Goal: Transaction & Acquisition: Purchase product/service

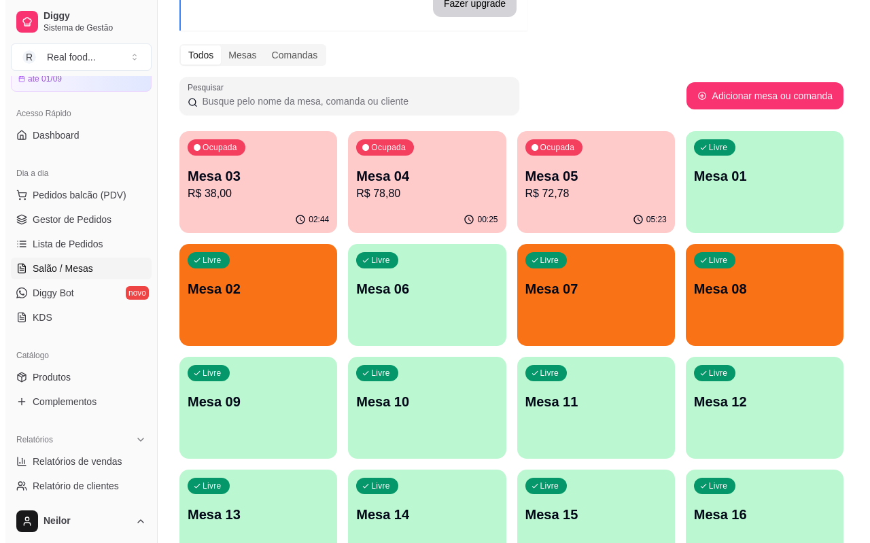
scroll to position [136, 0]
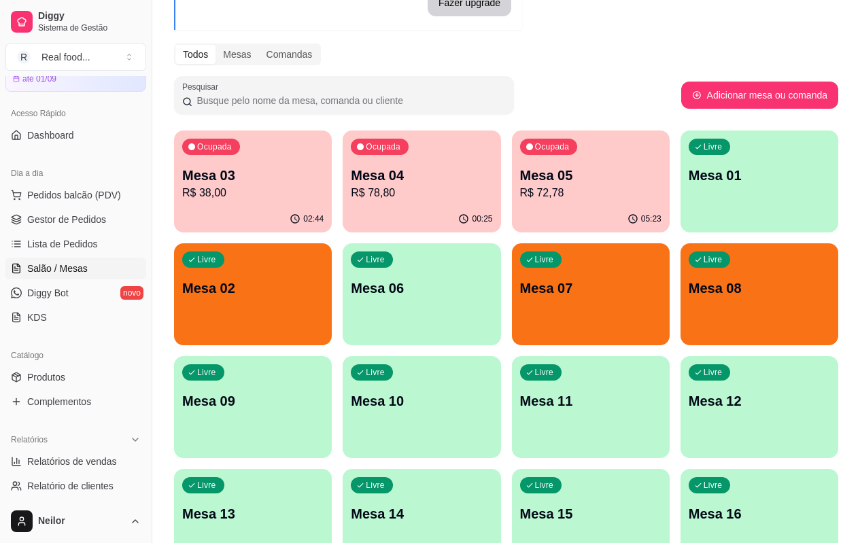
click at [597, 93] on div "Pesquisar" at bounding box center [427, 95] width 507 height 38
click at [596, 93] on div "Pesquisar" at bounding box center [427, 95] width 507 height 38
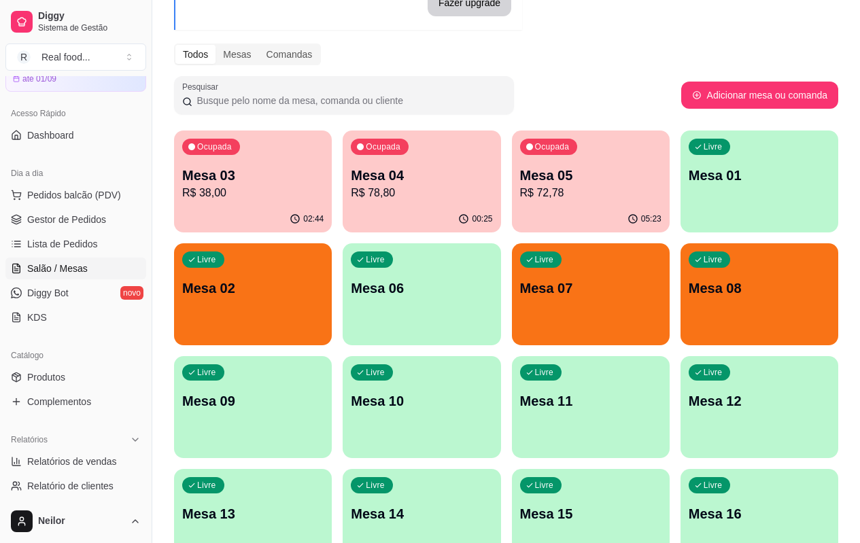
click at [596, 93] on div "Pesquisar" at bounding box center [427, 95] width 507 height 38
click at [520, 182] on p "Mesa 05" at bounding box center [590, 175] width 141 height 19
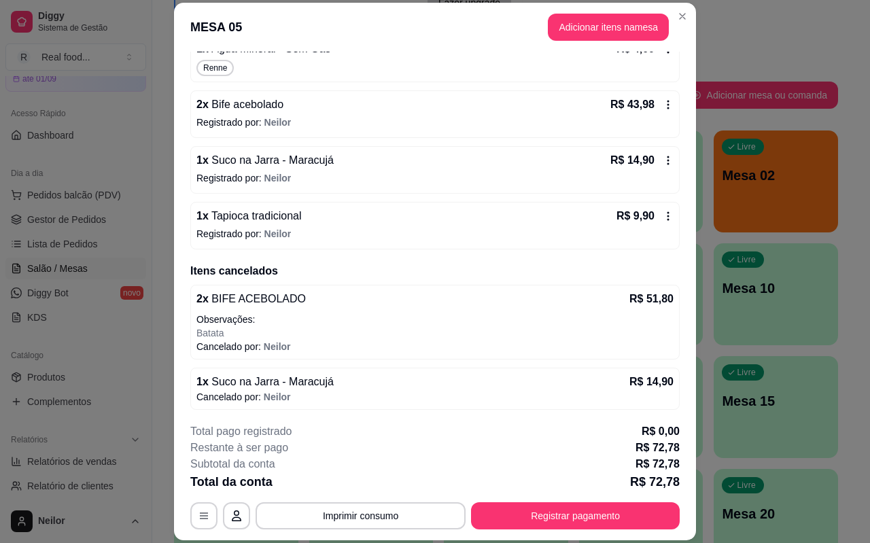
scroll to position [0, 0]
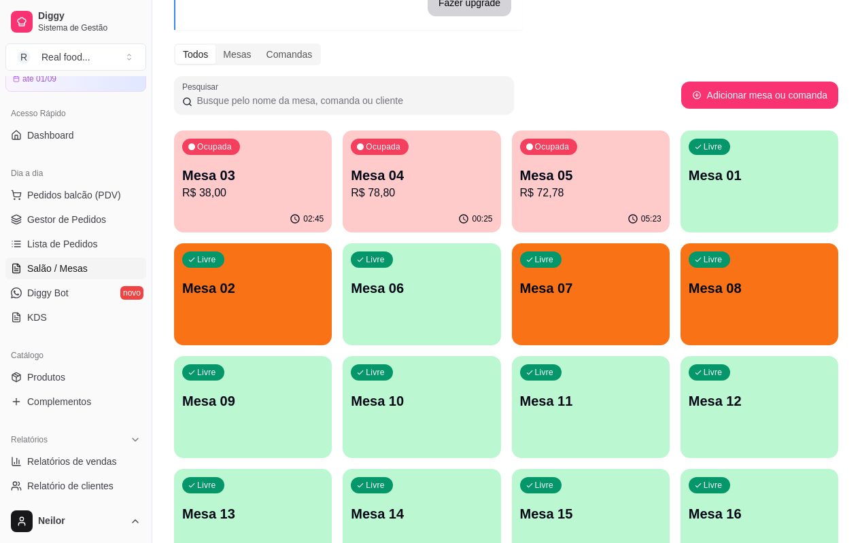
click at [385, 175] on p "Mesa 04" at bounding box center [421, 175] width 141 height 19
click at [229, 175] on p "Mesa 03" at bounding box center [252, 175] width 141 height 19
click at [542, 177] on p "Mesa 05" at bounding box center [590, 176] width 137 height 18
click at [351, 173] on p "Mesa 04" at bounding box center [421, 175] width 141 height 19
click at [332, 243] on div "Livre Mesa 02" at bounding box center [253, 286] width 158 height 86
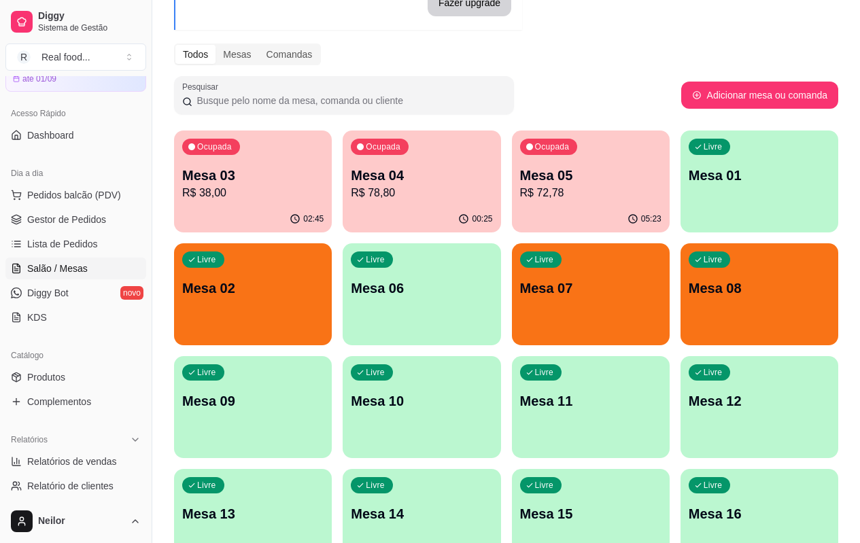
click at [512, 304] on div "Livre Mesa 07" at bounding box center [591, 286] width 158 height 86
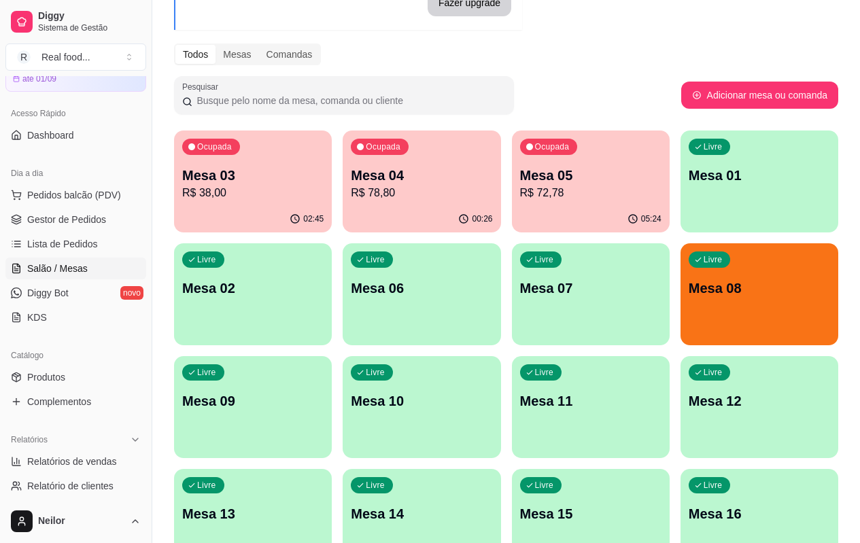
click at [440, 131] on div "Ocupada Mesa 03 R$ 38,00 02:45 Ocupada Mesa 04 R$ 78,80 00:26 Ocupada Mesa 05 R…" at bounding box center [506, 407] width 664 height 553
click at [439, 225] on div "Ocupada Mesa 03 R$ 38,00 02:45 Ocupada Mesa 04 R$ 78,80 00:26 Ocupada Mesa 05 R…" at bounding box center [506, 407] width 664 height 553
click at [438, 235] on div "Ocupada Mesa 03 R$ 38,00 02:45 Ocupada Mesa 04 R$ 78,80 00:26 Ocupada Mesa 05 R…" at bounding box center [506, 407] width 664 height 553
click at [438, 241] on div "Ocupada Mesa 03 R$ 38,00 02:45 Ocupada Mesa 04 R$ 78,80 00:26 Ocupada Mesa 05 R…" at bounding box center [506, 407] width 664 height 553
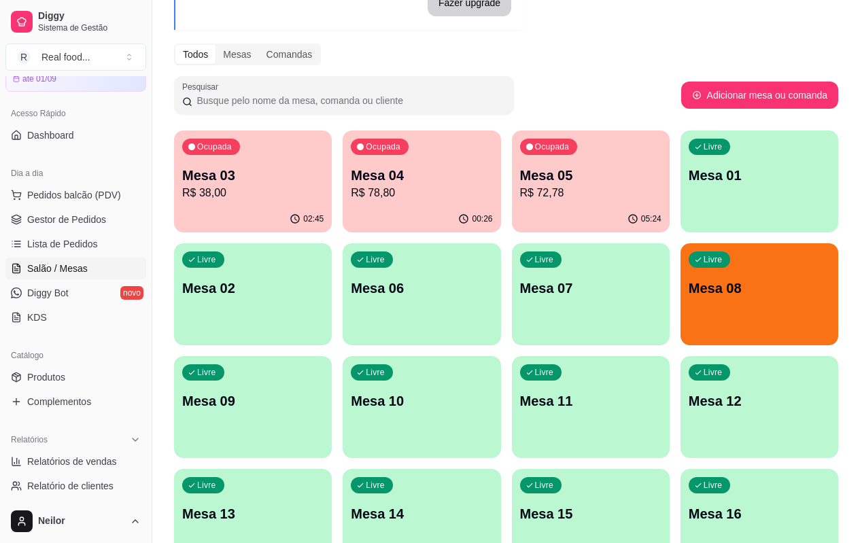
click at [438, 239] on div "Ocupada Mesa 03 R$ 38,00 02:45 Ocupada Mesa 04 R$ 78,80 00:26 Ocupada Mesa 05 R…" at bounding box center [506, 407] width 664 height 553
click at [101, 201] on span "Pedidos balcão (PDV)" at bounding box center [74, 195] width 94 height 14
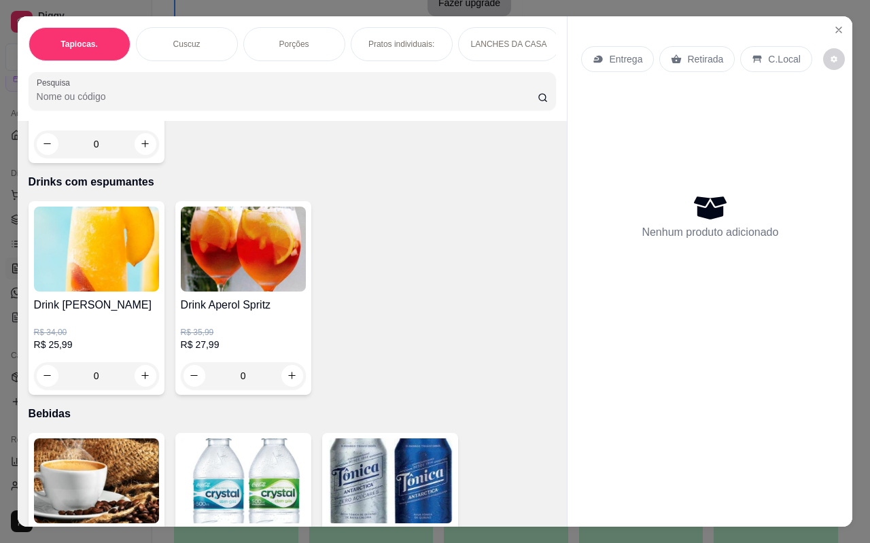
scroll to position [2855, 0]
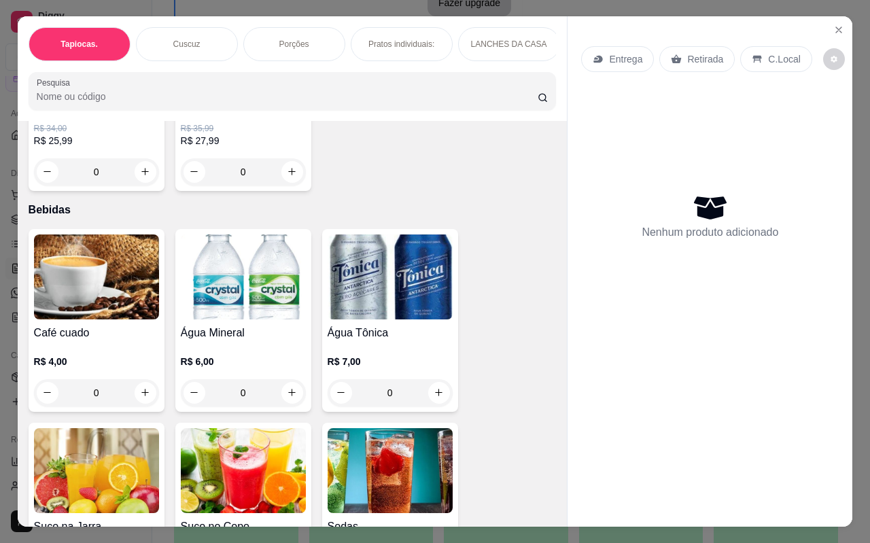
click at [434, 179] on div "Drink Bellini R$ 34,00 R$ 25,99 0 Drink Aperol Spritz R$ 35,99 R$ 27,99 0" at bounding box center [293, 94] width 528 height 194
click at [429, 162] on div "Drink Bellini R$ 34,00 R$ 25,99 0 Drink Aperol Spritz R$ 35,99 R$ 27,99 0" at bounding box center [293, 94] width 528 height 194
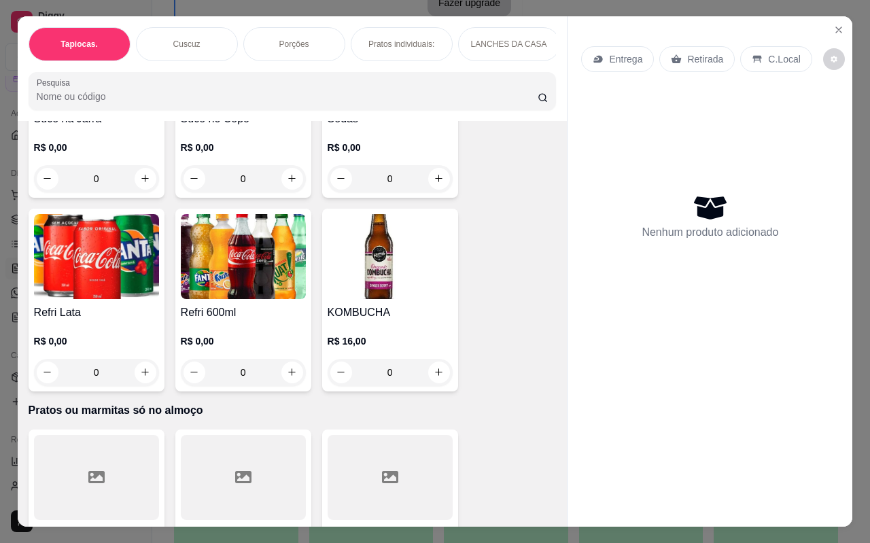
click at [501, 239] on div "Café cuado R$ 4,00 0 Água Mineral R$ 6,00 0 Água Tônica R$ 7,00 0 Suco na Jarra…" at bounding box center [293, 106] width 528 height 570
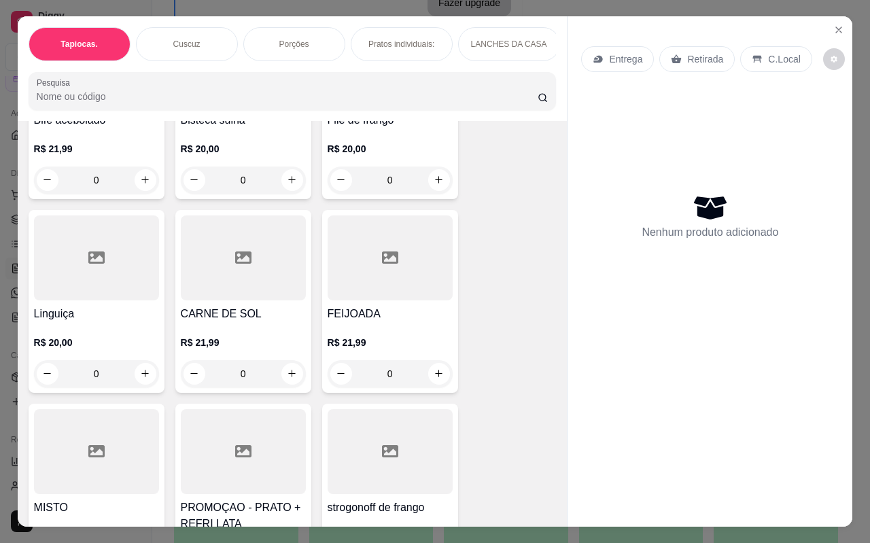
scroll to position [3671, 0]
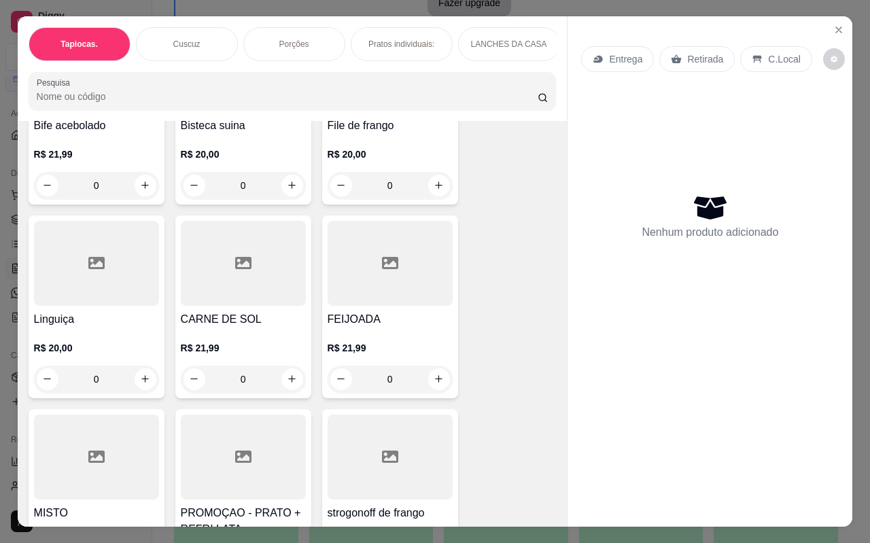
click at [502, 198] on div "Bife acebolado R$ 21,99 0 Bisteca suina R$ 20,00 0 File de frango R$ 20,00 0 Li…" at bounding box center [293, 420] width 528 height 797
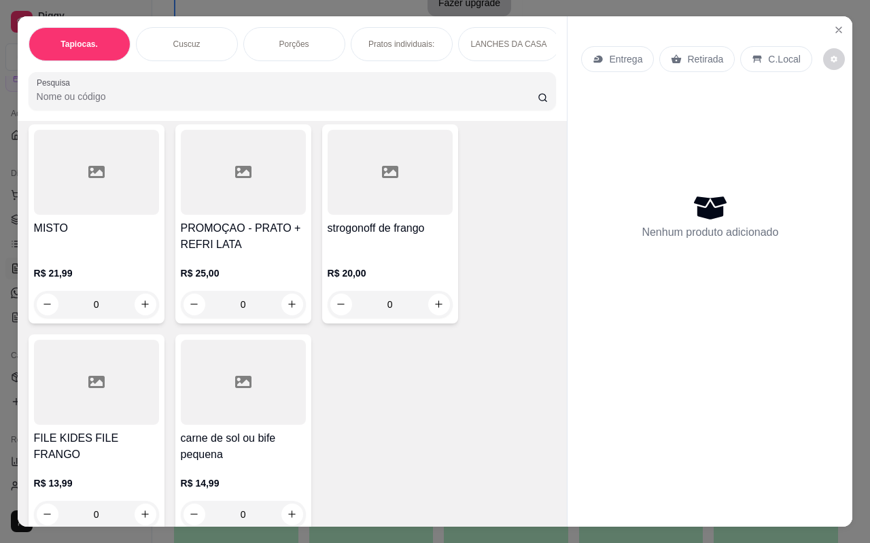
scroll to position [3942, 0]
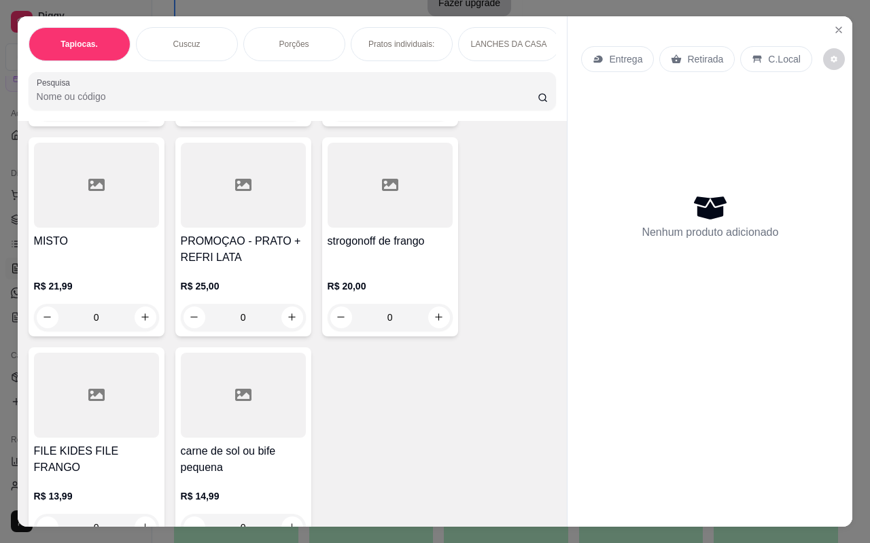
click at [314, 228] on div "Bife acebolado R$ 21,99 0 Bisteca suina R$ 20,00 0 File de frango R$ 20,00 0 Li…" at bounding box center [293, 148] width 528 height 797
click at [499, 268] on div "Bife acebolado R$ 21,99 0 Bisteca suina R$ 20,00 0 File de frango R$ 20,00 0 Li…" at bounding box center [293, 148] width 528 height 797
click at [500, 268] on div "Bife acebolado R$ 21,99 0 Bisteca suina R$ 20,00 0 File de frango R$ 20,00 0 Li…" at bounding box center [293, 148] width 528 height 797
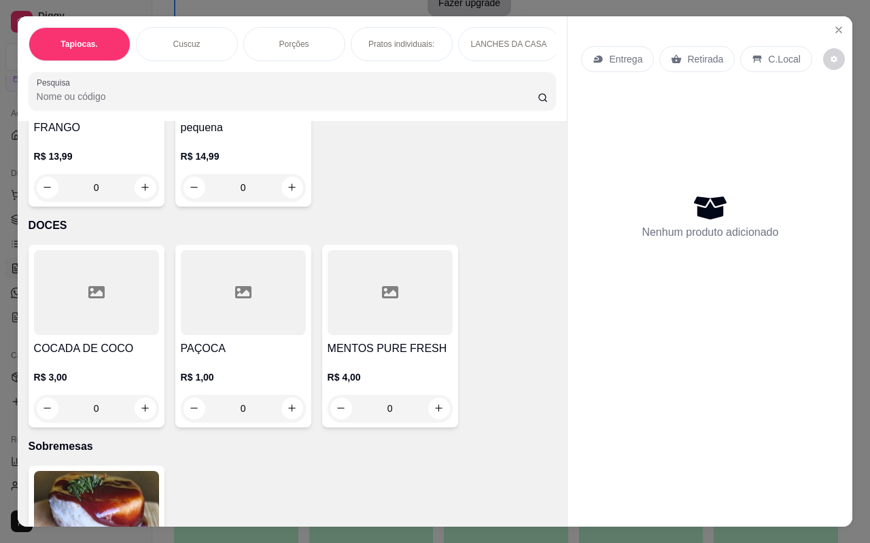
click at [500, 268] on div "COCADA DE COCO R$ 3,00 0 PAÇOCA R$ 1,00 0 MENTOS PURE FRESH R$ 4,00 0" at bounding box center [293, 336] width 528 height 183
click at [502, 267] on div "COCADA DE COCO R$ 3,00 0 PAÇOCA R$ 1,00 0 MENTOS PURE FRESH R$ 4,00 0" at bounding box center [293, 336] width 528 height 183
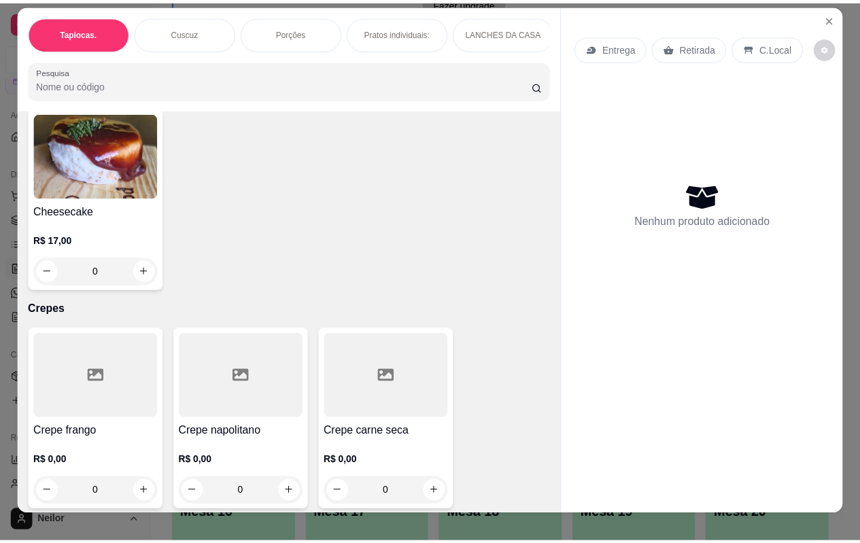
scroll to position [0, 0]
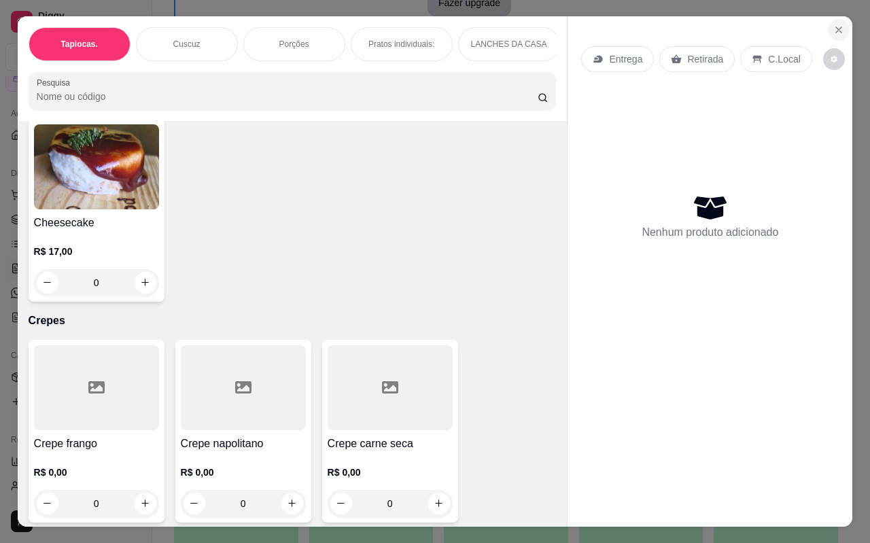
click at [833, 24] on icon "Close" at bounding box center [838, 29] width 11 height 11
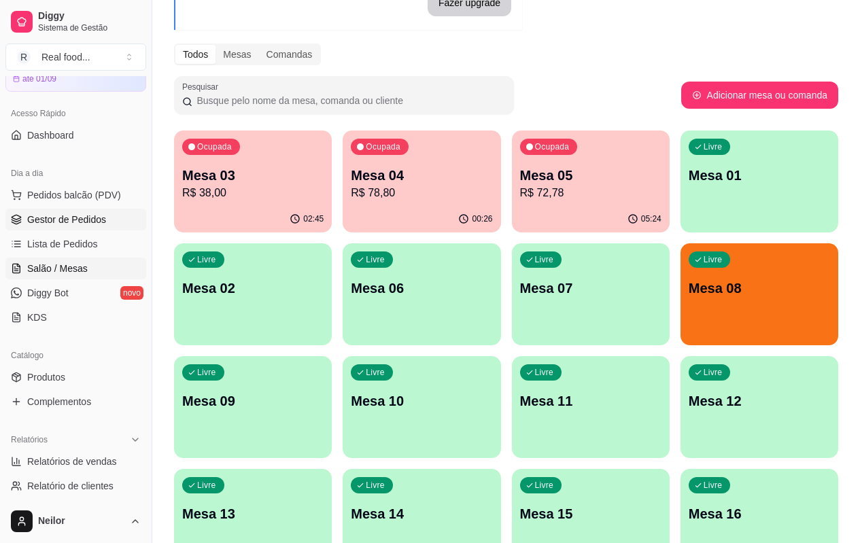
click at [82, 222] on span "Gestor de Pedidos" at bounding box center [66, 220] width 79 height 14
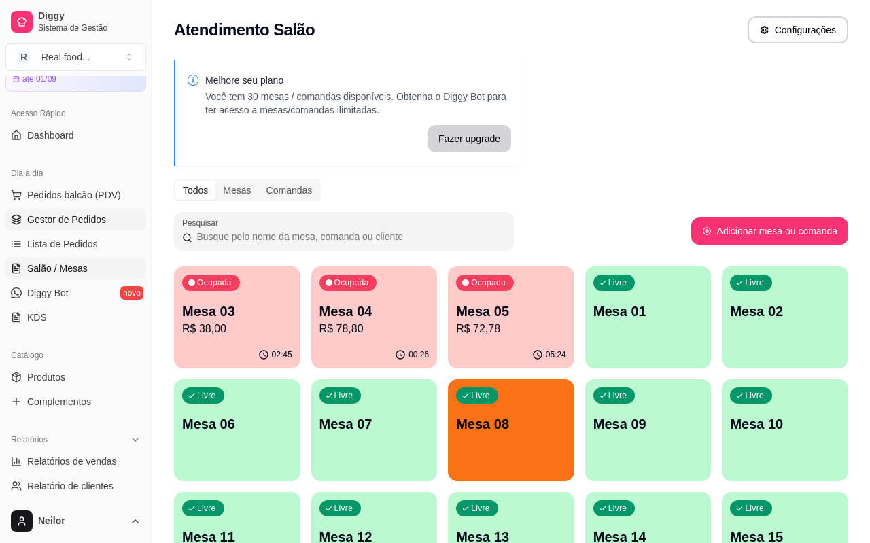
click at [82, 222] on span "Gestor de Pedidos" at bounding box center [66, 220] width 79 height 14
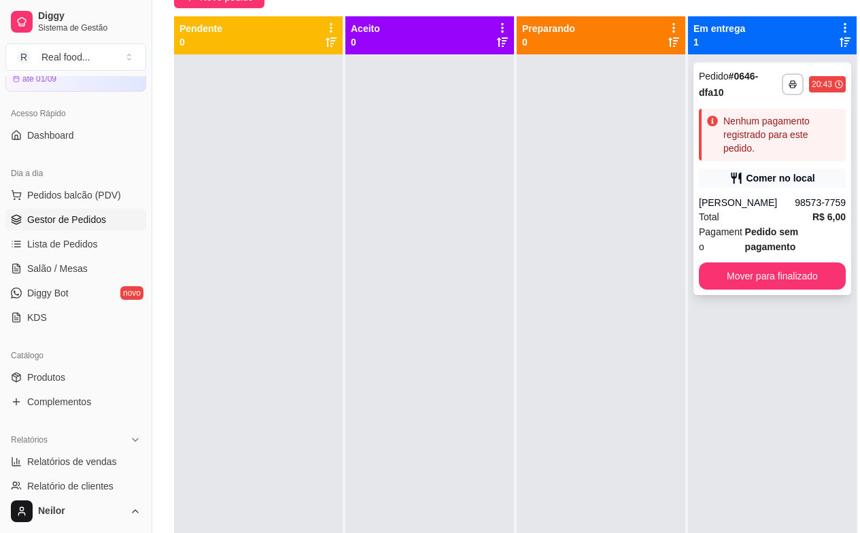
scroll to position [48, 0]
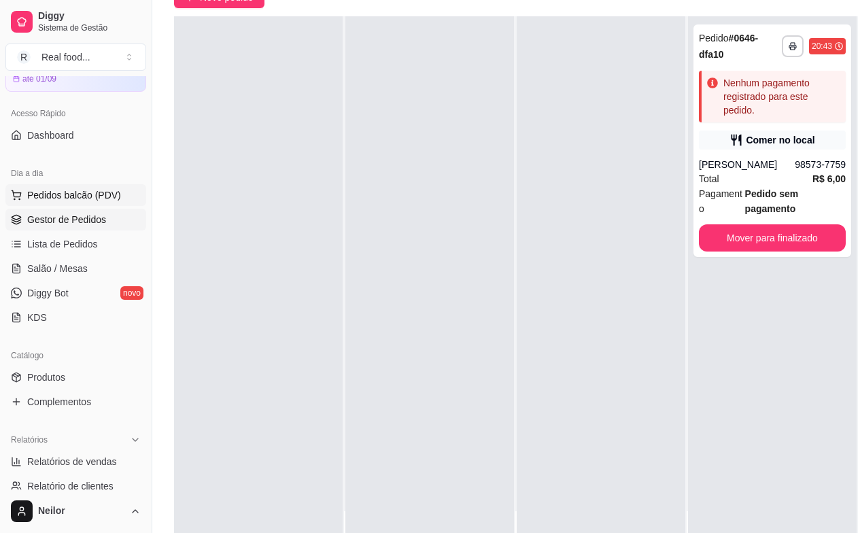
click at [59, 194] on span "Pedidos balcão (PDV)" at bounding box center [74, 195] width 94 height 14
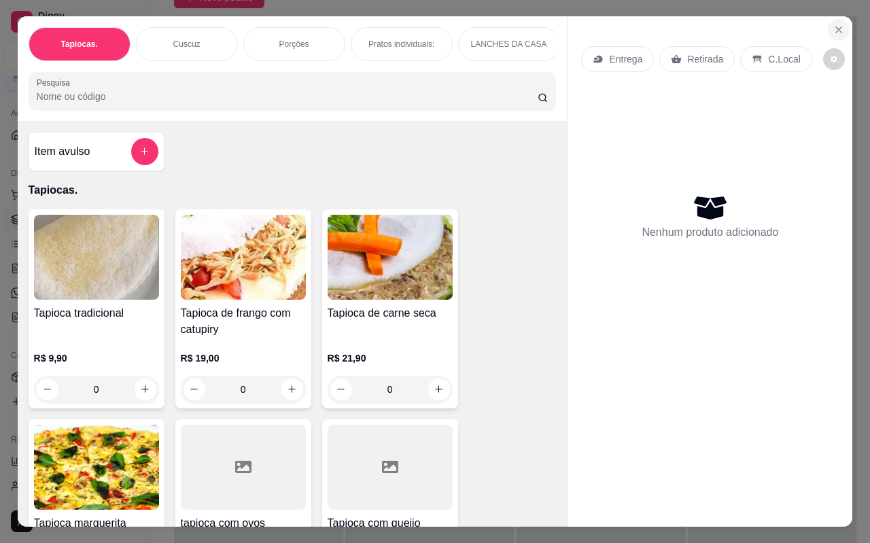
click at [836, 29] on icon "Close" at bounding box center [838, 29] width 11 height 11
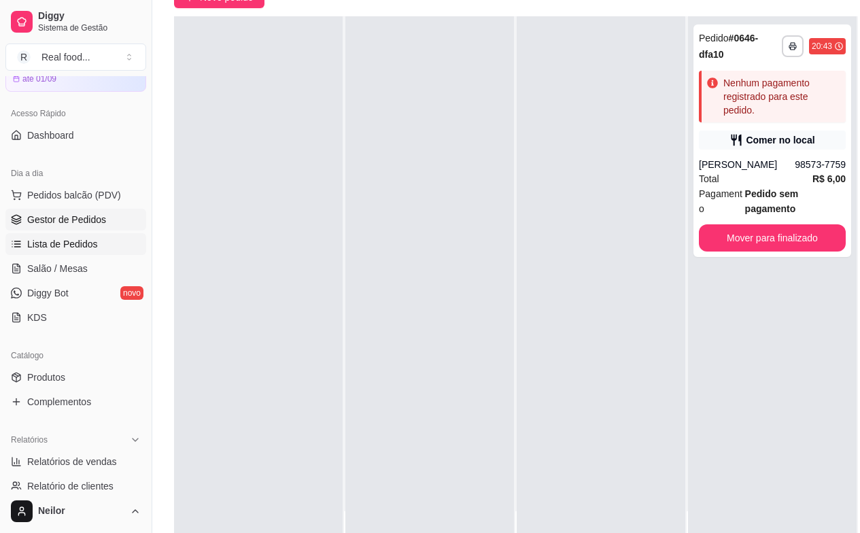
click at [63, 246] on span "Lista de Pedidos" at bounding box center [62, 244] width 71 height 14
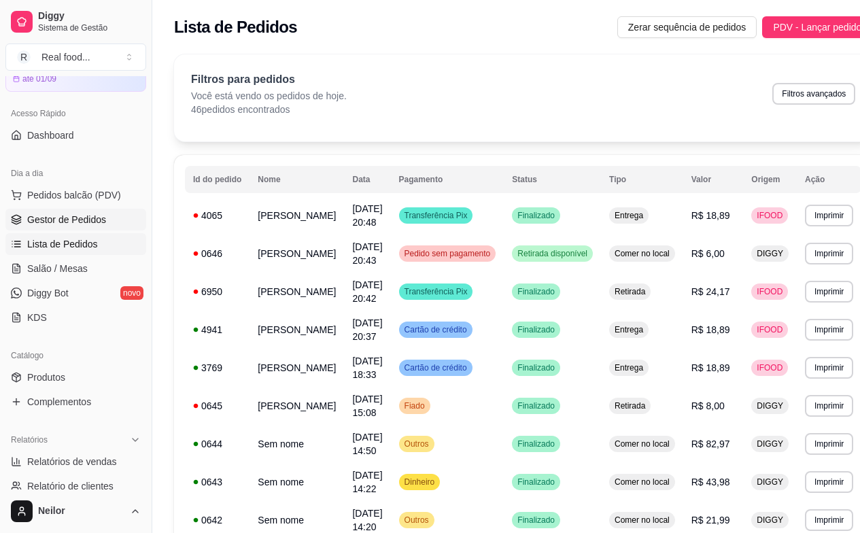
click at [73, 220] on span "Gestor de Pedidos" at bounding box center [66, 220] width 79 height 14
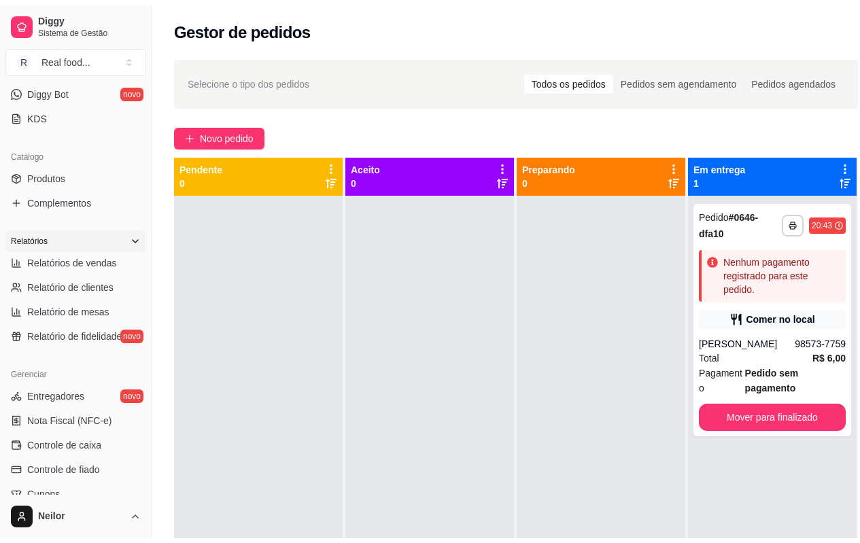
scroll to position [204, 0]
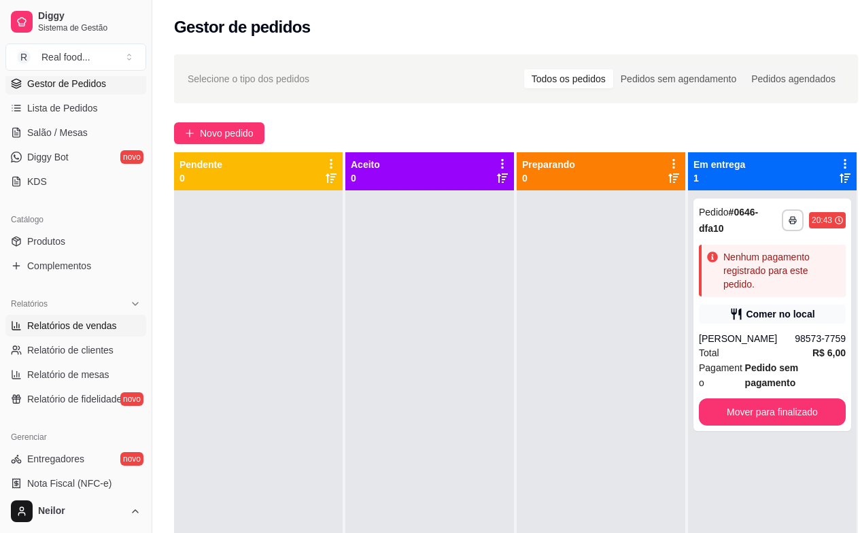
click at [74, 324] on span "Relatórios de vendas" at bounding box center [72, 326] width 90 height 14
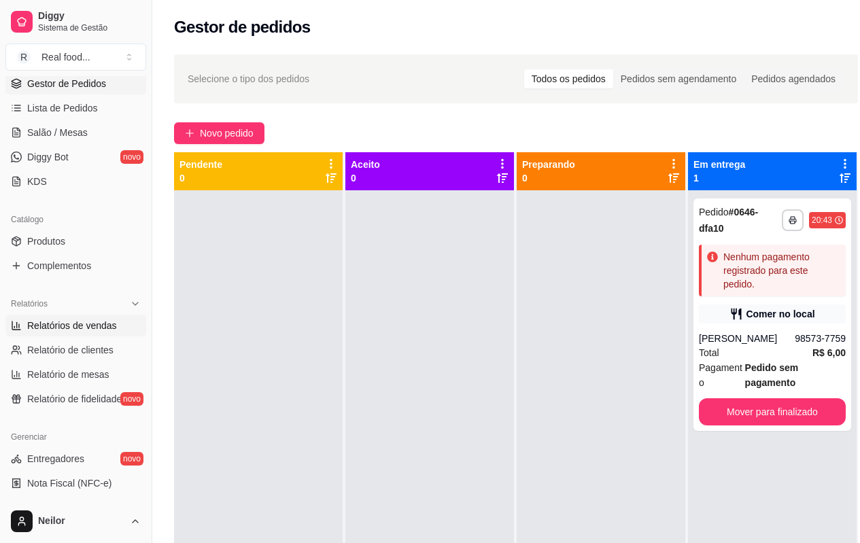
select select "ALL"
select select "0"
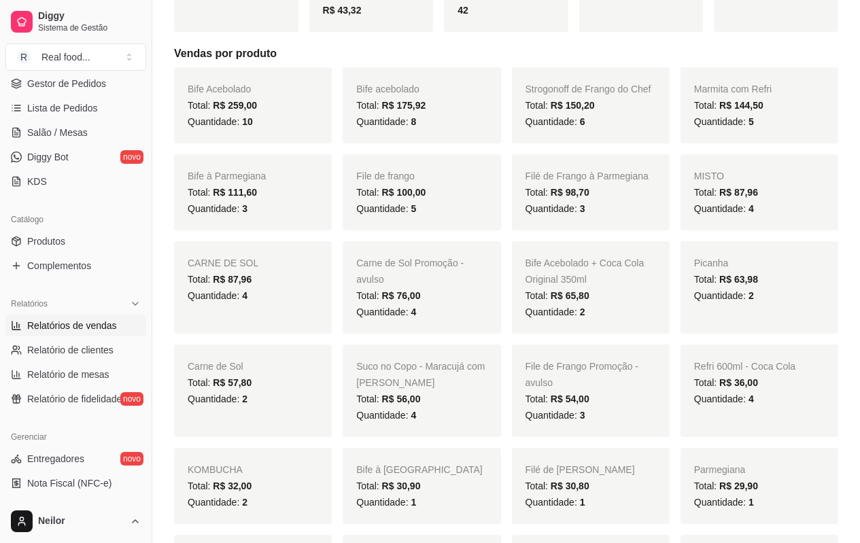
scroll to position [204, 0]
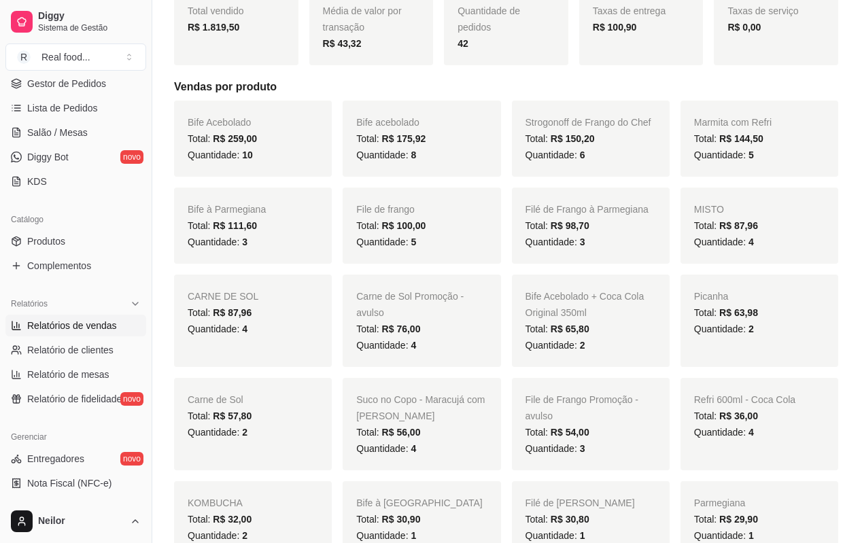
drag, startPoint x: 850, startPoint y: 201, endPoint x: 857, endPoint y: 223, distance: 22.8
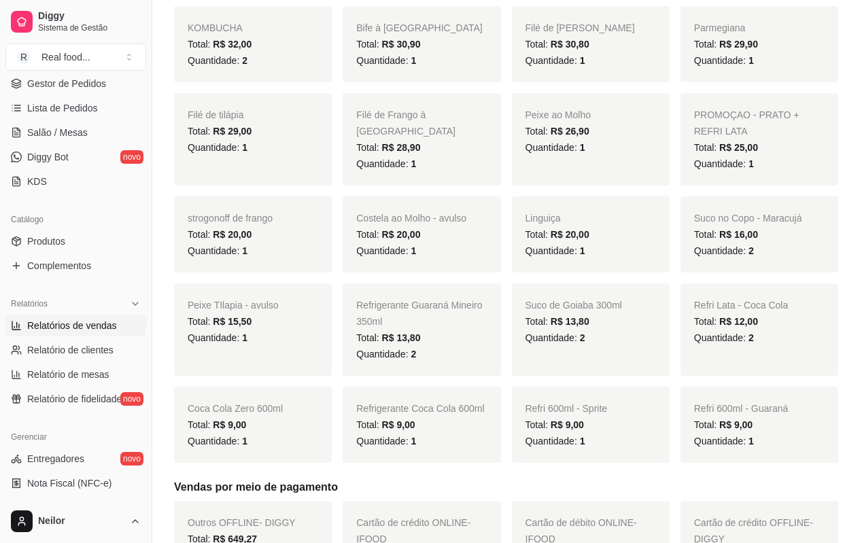
scroll to position [1313, 0]
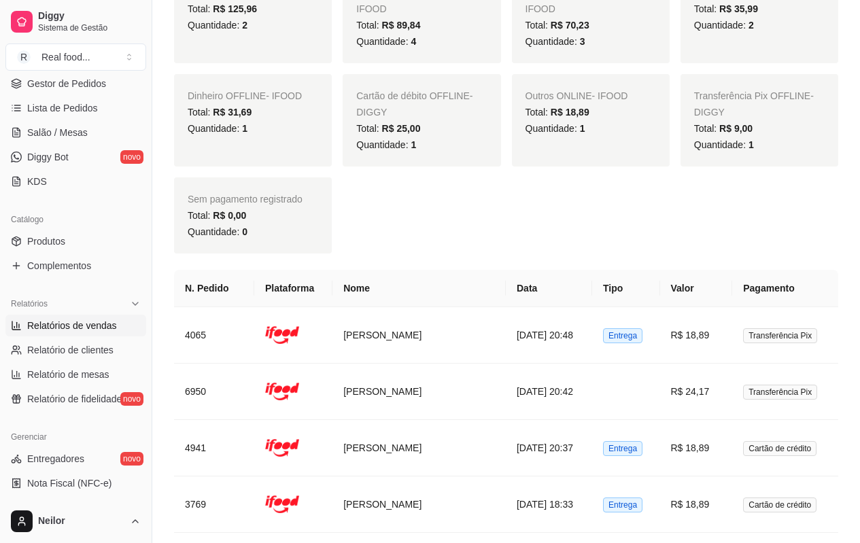
click at [844, 243] on div "Filtros ALL Tipo do pedido Todos Entrega Retirada Mesa Consumo local Tipo do pe…" at bounding box center [506, 397] width 708 height 3326
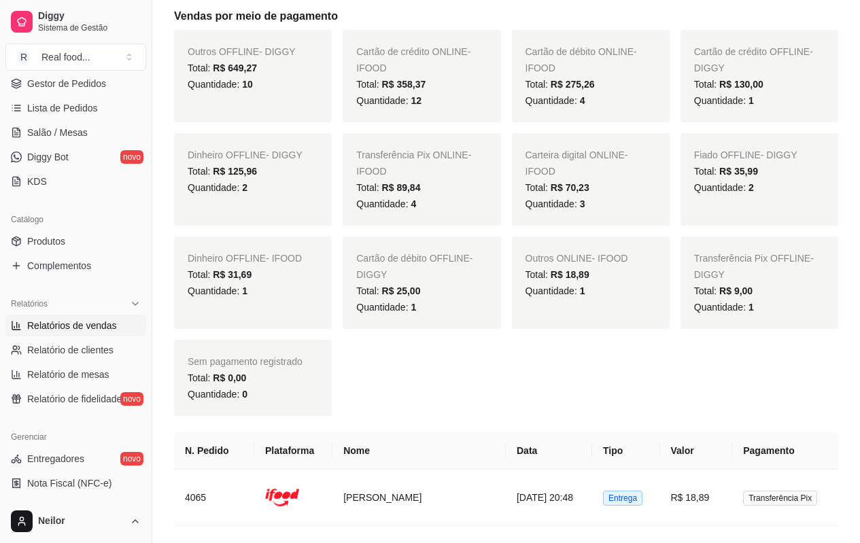
scroll to position [1109, 0]
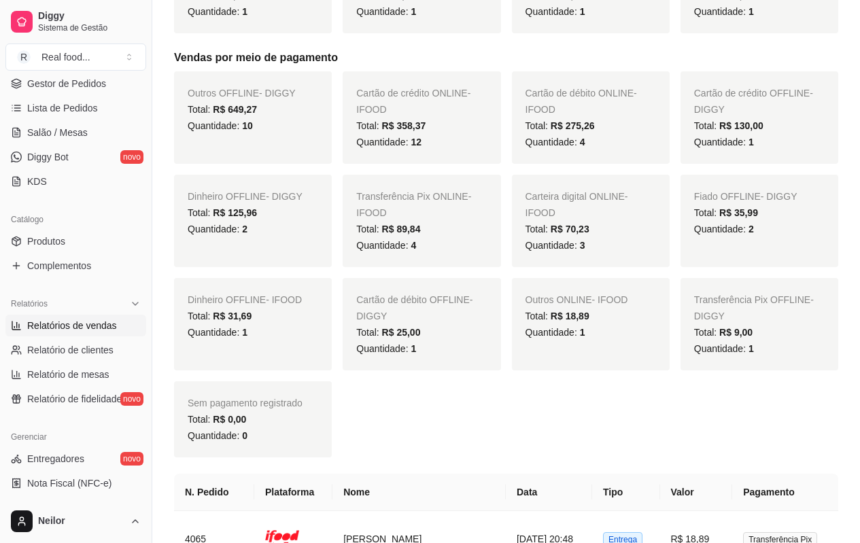
drag, startPoint x: 358, startPoint y: 92, endPoint x: 453, endPoint y: 109, distance: 97.3
click at [453, 109] on div "Cartão de crédito ONLINE - IFOOD Total: R$ 358,37 Quantidade: 12" at bounding box center [422, 117] width 158 height 92
click at [460, 103] on div "Cartão de crédito ONLINE - IFOOD Total: R$ 358,37 Quantidade: 12" at bounding box center [422, 117] width 158 height 92
click at [470, 94] on span "Cartão de crédito ONLINE - IFOOD" at bounding box center [413, 101] width 114 height 27
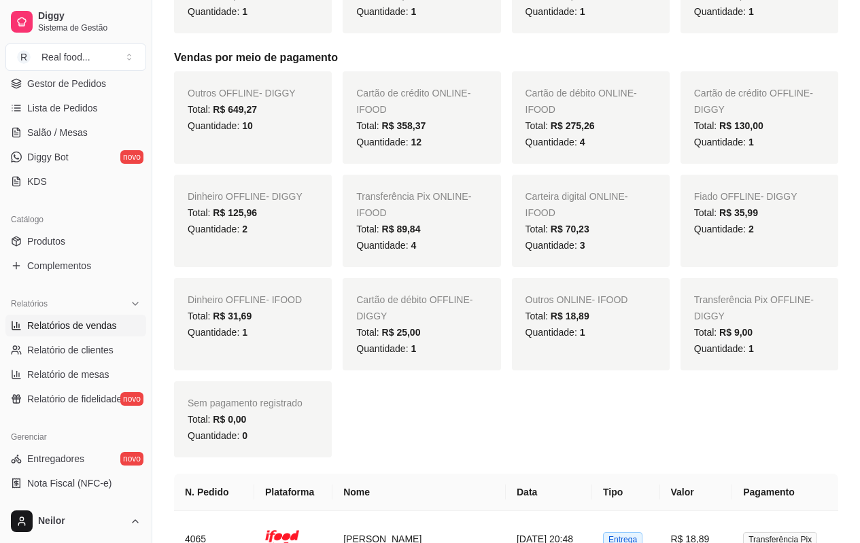
click at [470, 94] on span "Cartão de crédito ONLINE - IFOOD" at bounding box center [413, 101] width 114 height 27
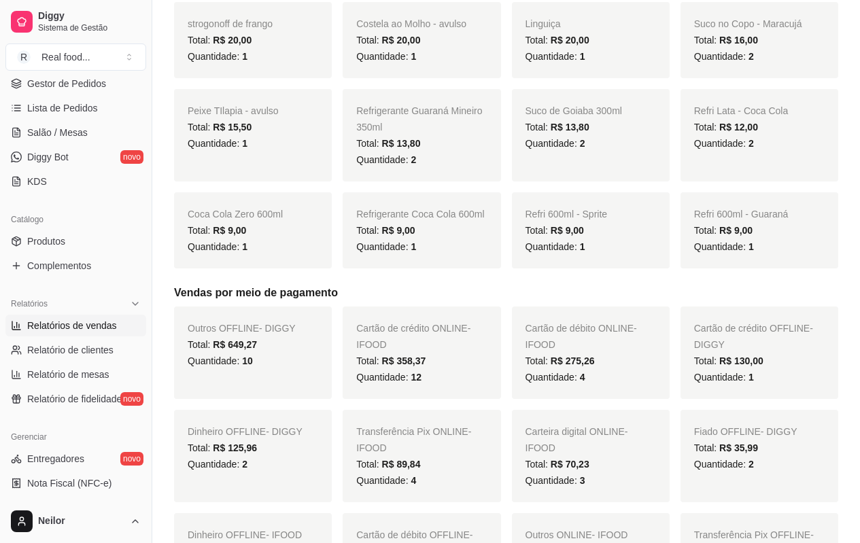
scroll to position [837, 0]
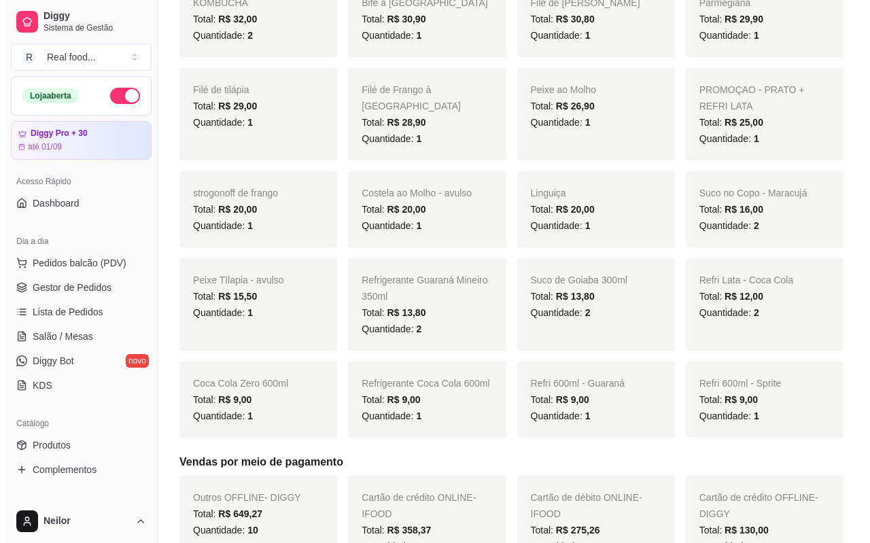
scroll to position [565, 0]
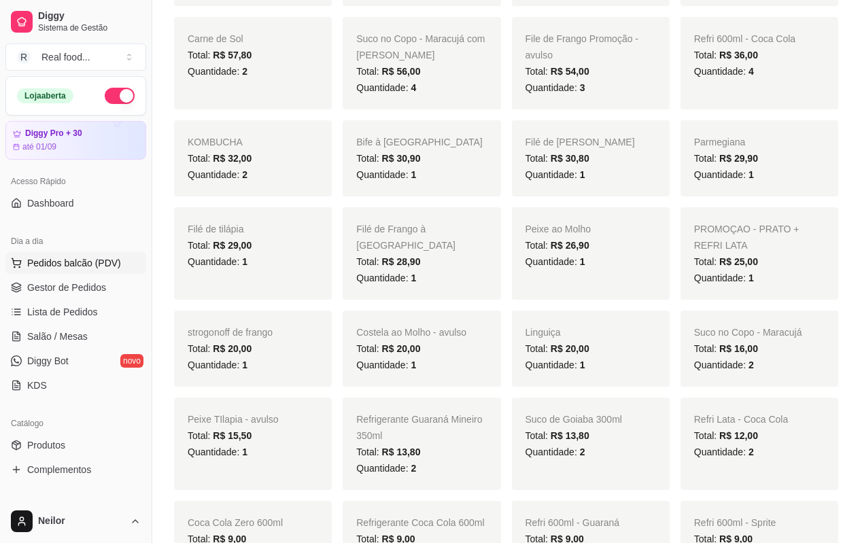
click at [69, 260] on span "Pedidos balcão (PDV)" at bounding box center [74, 263] width 94 height 14
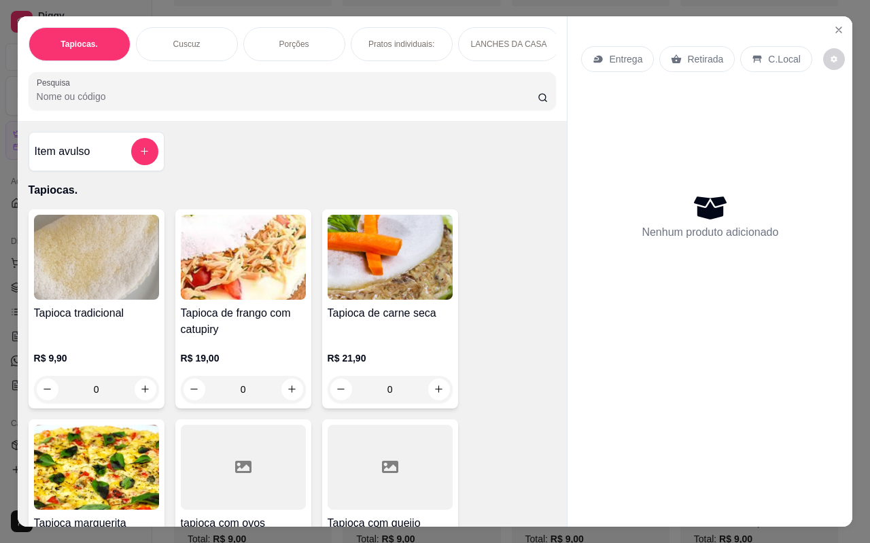
click at [495, 278] on div "Tapioca tradicional R$ 9,90 0 Tapioca de frango com catupiry R$ 19,00 0 Tapioca…" at bounding box center [293, 405] width 528 height 393
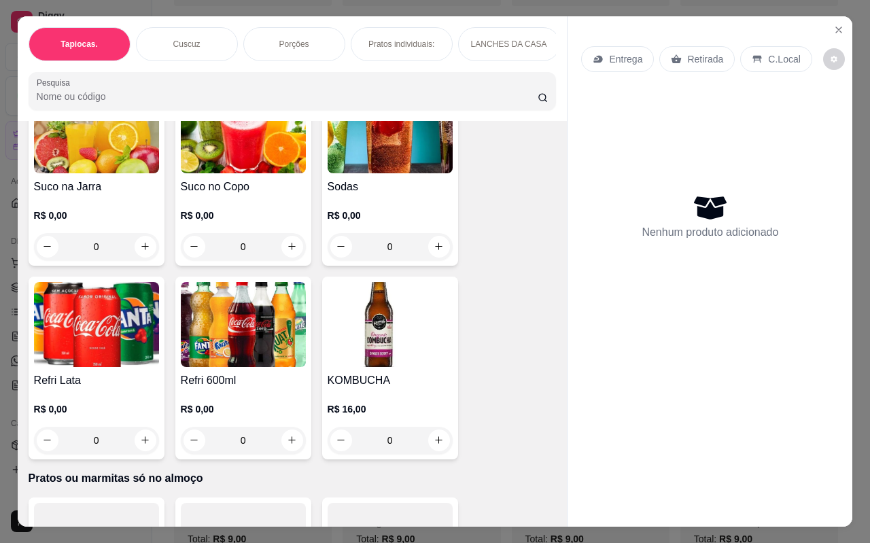
scroll to position [3263, 0]
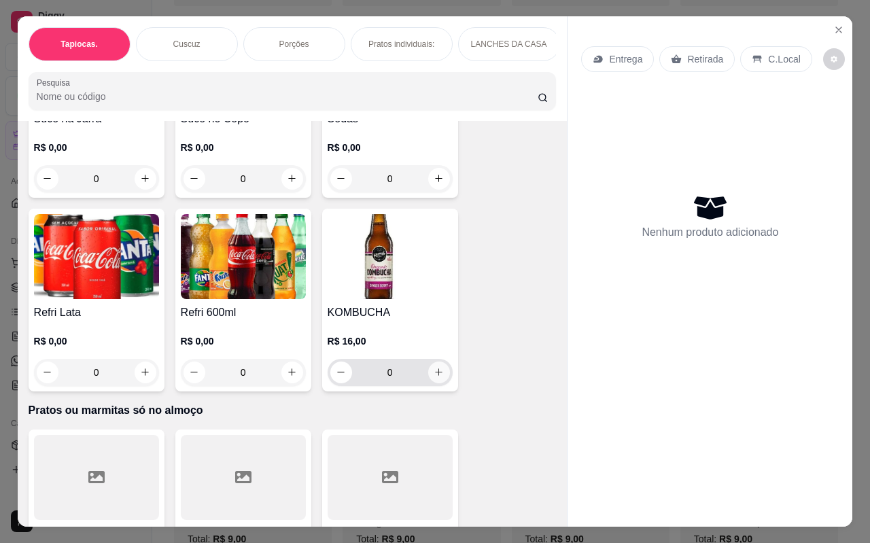
click at [428, 363] on button "increase-product-quantity" at bounding box center [439, 373] width 22 height 22
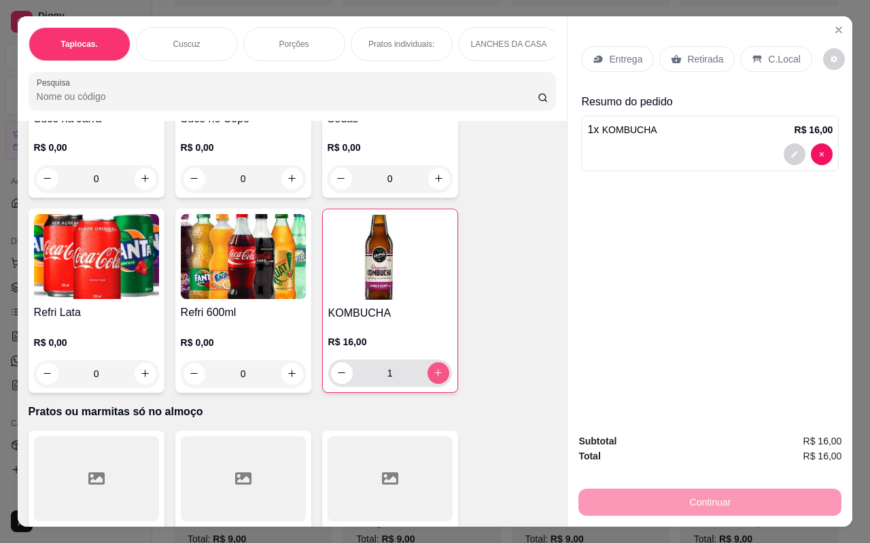
click at [433, 368] on icon "increase-product-quantity" at bounding box center [438, 373] width 10 height 10
type input "2"
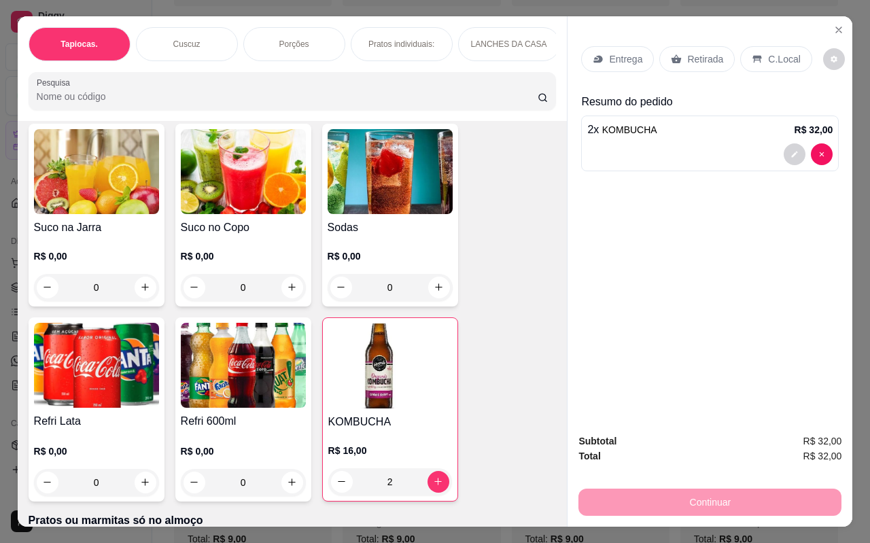
scroll to position [3059, 0]
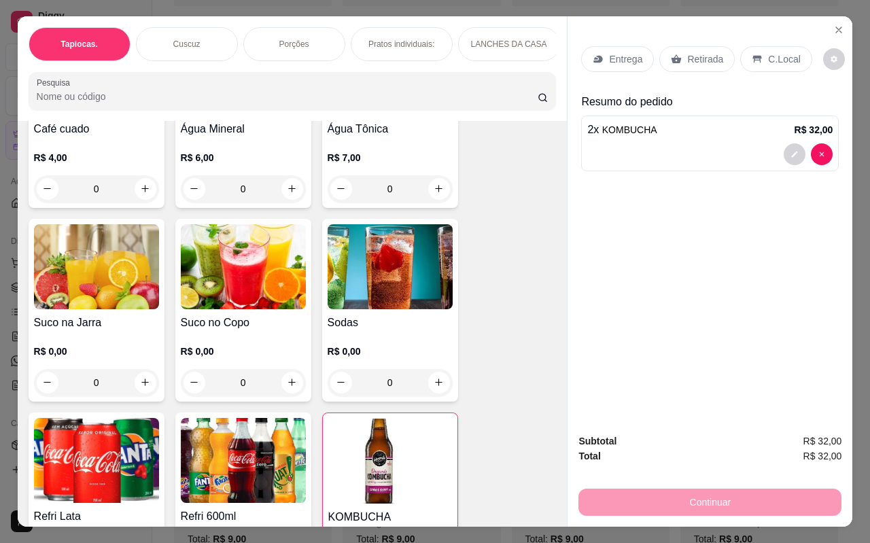
click at [500, 317] on div "Café cuado R$ 4,00 0 Água Mineral R$ 6,00 0 Água Tônica R$ 7,00 0 Suco na Jarra…" at bounding box center [293, 311] width 528 height 572
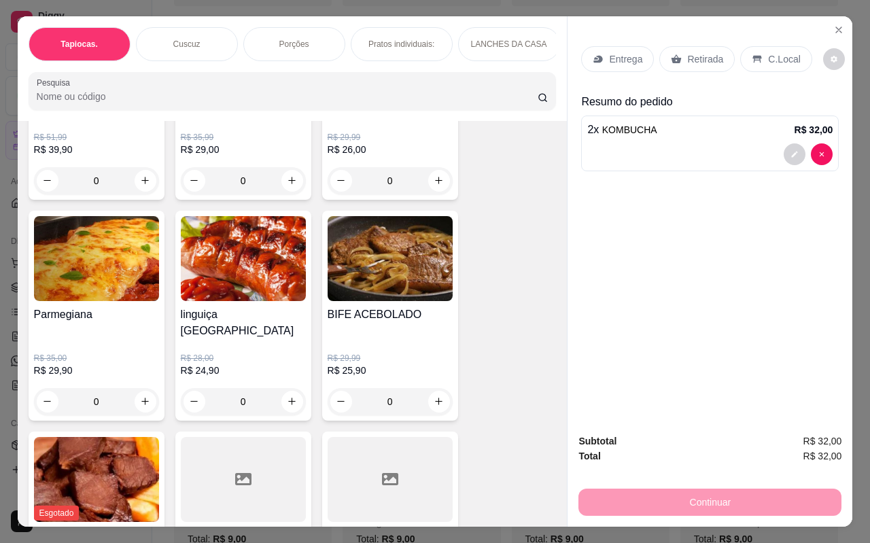
scroll to position [1020, 0]
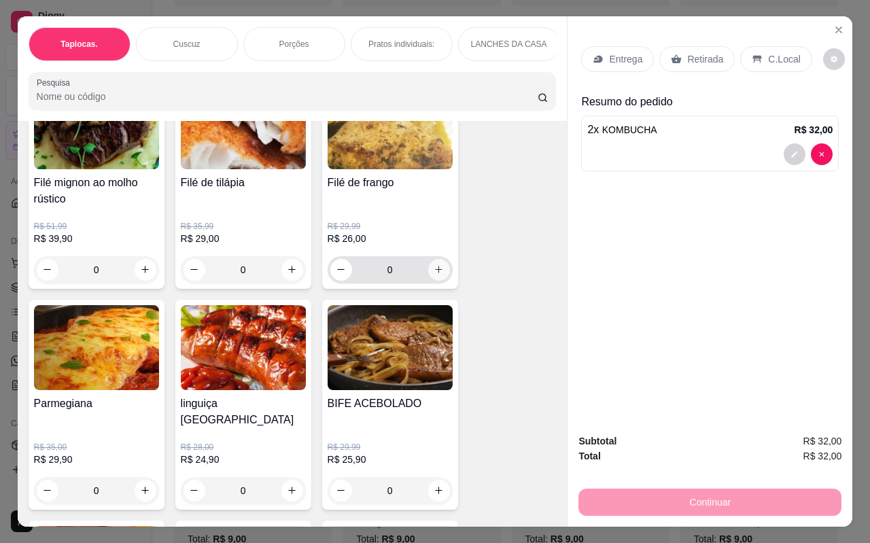
click at [436, 271] on icon "increase-product-quantity" at bounding box center [439, 269] width 10 height 10
type input "1"
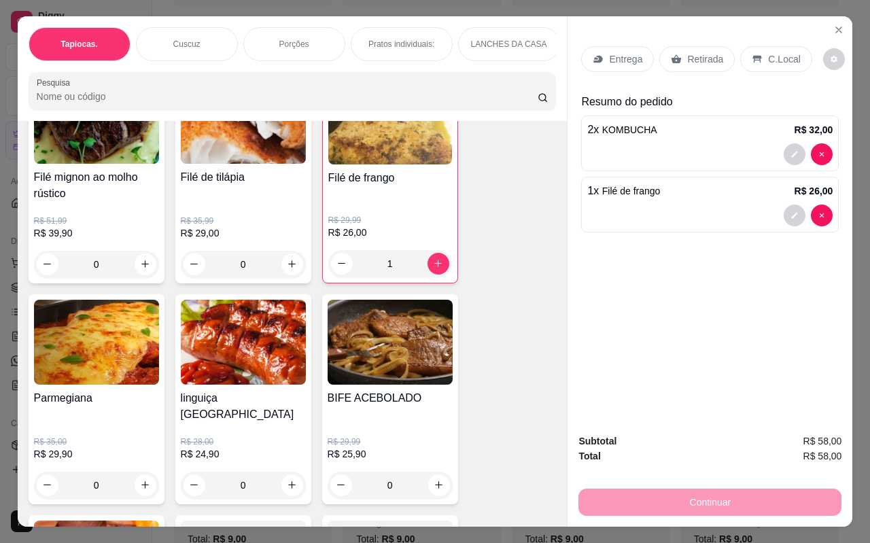
scroll to position [952, 0]
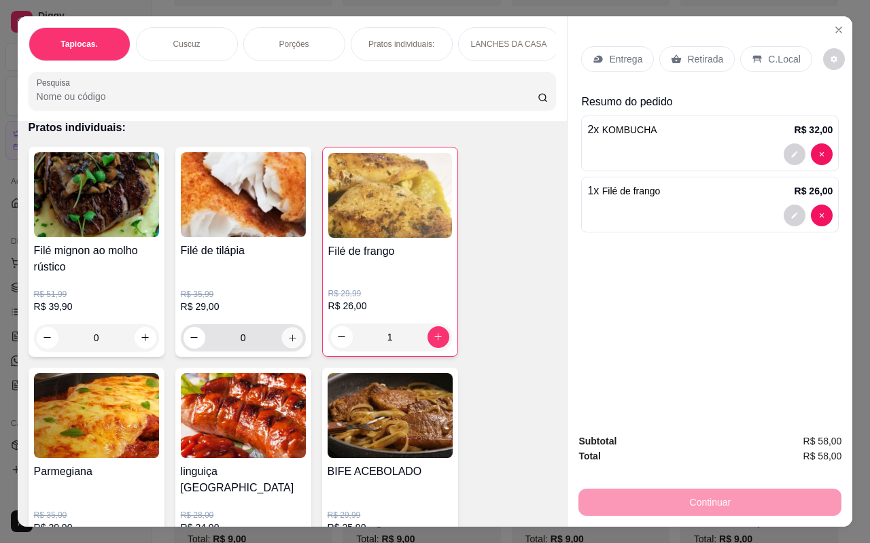
click at [287, 343] on icon "increase-product-quantity" at bounding box center [292, 338] width 10 height 10
type input "1"
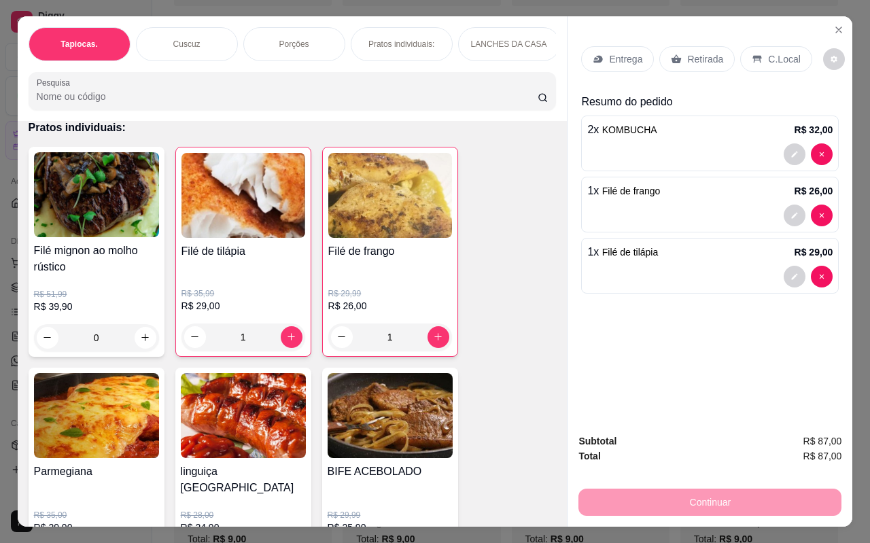
click at [500, 301] on div "Filé mignon ao molho rústico R$ 51,99 R$ 39,90 0 Filé de tilápia R$ 35,99 R$ 29…" at bounding box center [293, 473] width 528 height 652
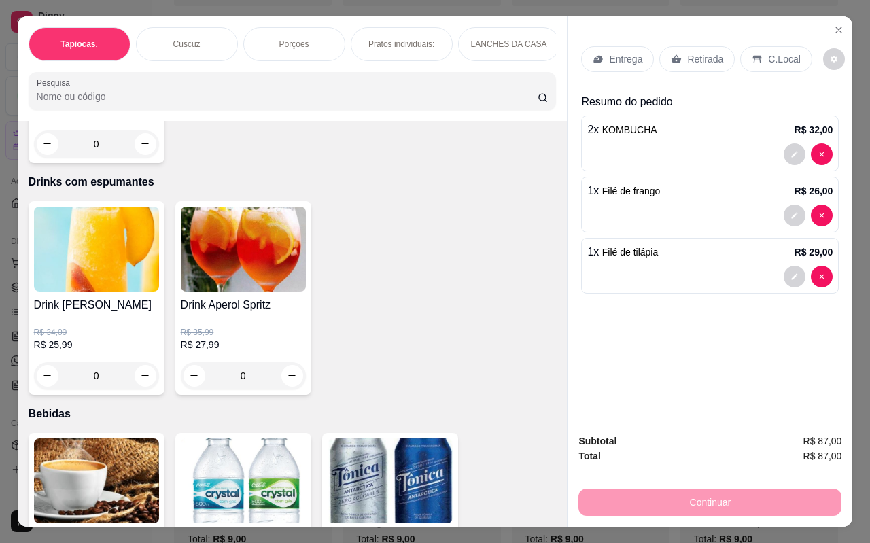
scroll to position [2855, 0]
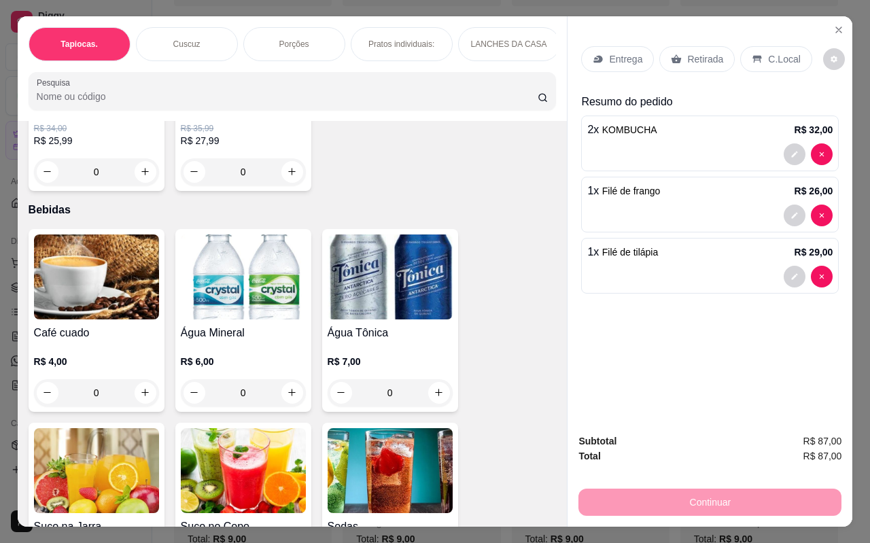
click at [288, 379] on div "0" at bounding box center [243, 392] width 125 height 27
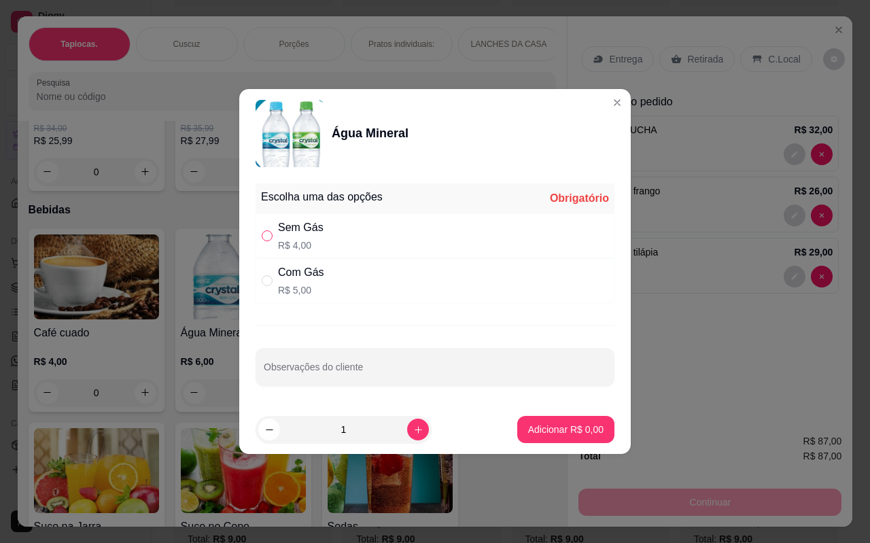
click at [263, 232] on input "" at bounding box center [267, 235] width 11 height 11
radio input "true"
click at [542, 425] on p "Adicionar R$ 4,00" at bounding box center [565, 430] width 75 height 14
type input "1"
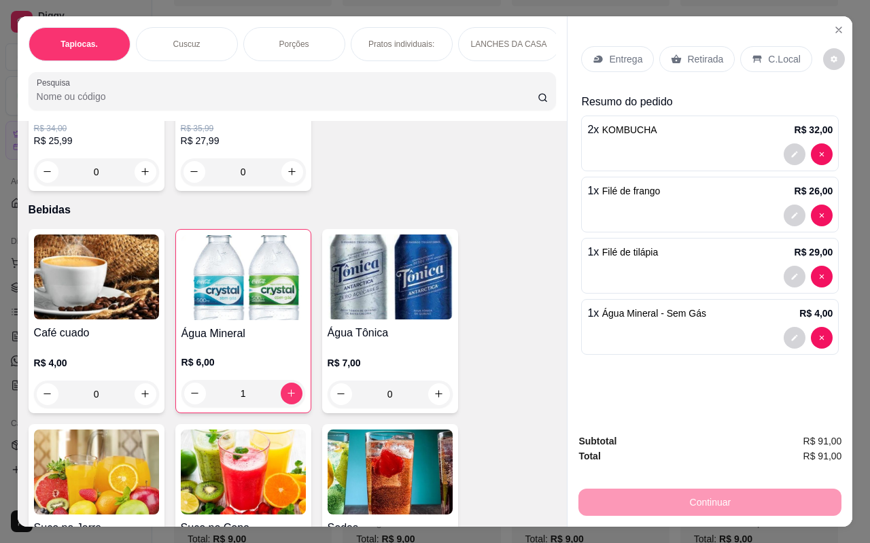
click at [281, 383] on div "1" at bounding box center [243, 393] width 124 height 27
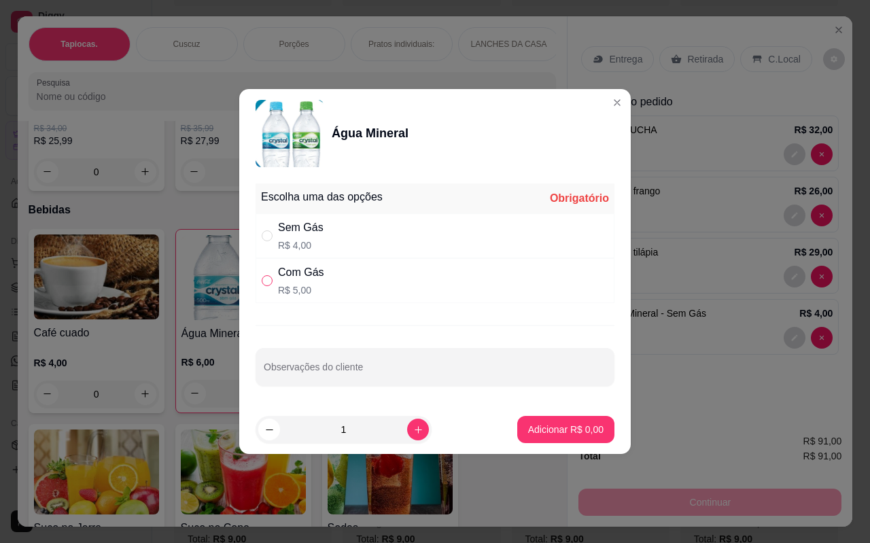
click at [271, 284] on input "" at bounding box center [267, 280] width 11 height 11
radio input "true"
click at [544, 443] on button "Adicionar R$ 5,00" at bounding box center [565, 429] width 97 height 27
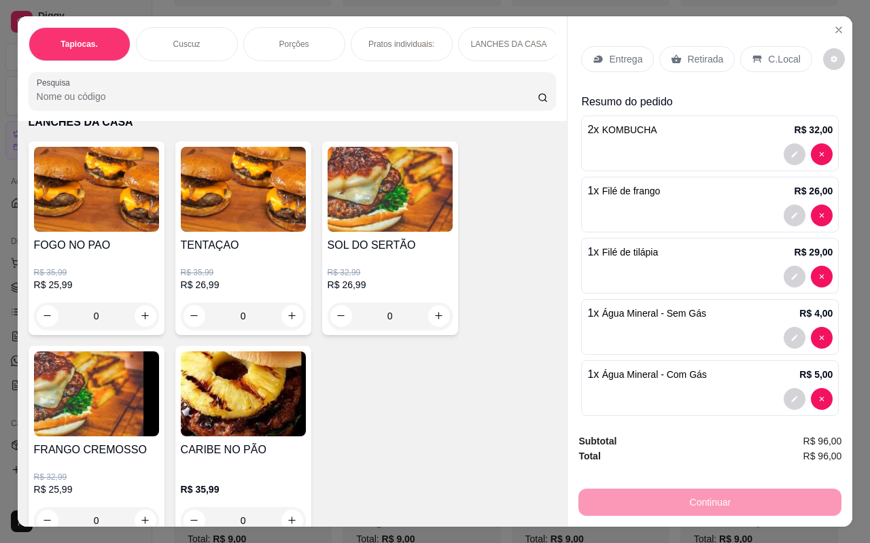
scroll to position [1699, 0]
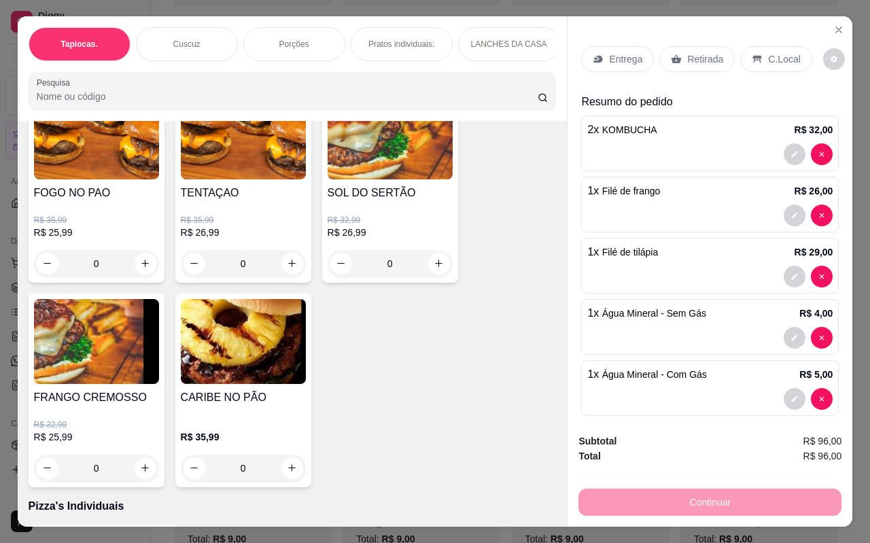
click at [288, 455] on div "0" at bounding box center [243, 468] width 125 height 27
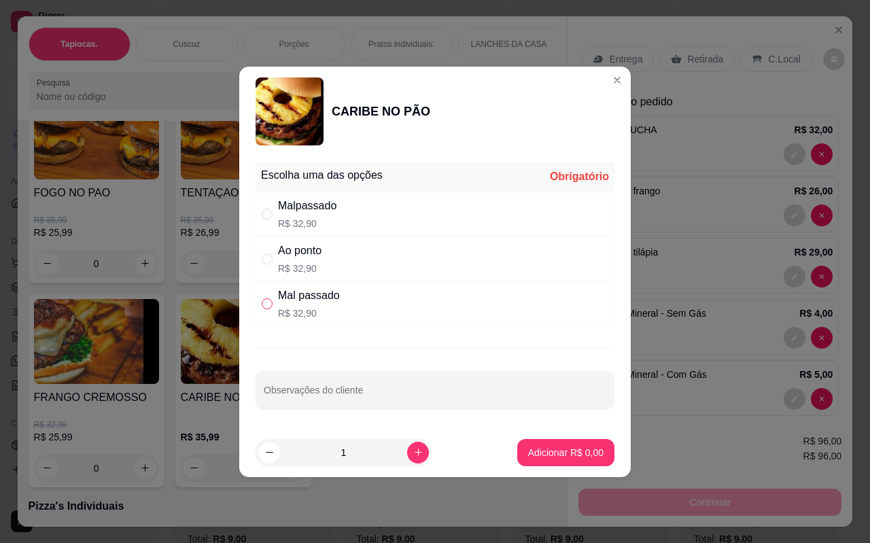
click at [264, 299] on input "" at bounding box center [267, 303] width 11 height 11
radio input "true"
click at [266, 254] on input "" at bounding box center [267, 259] width 11 height 11
radio input "true"
radio input "false"
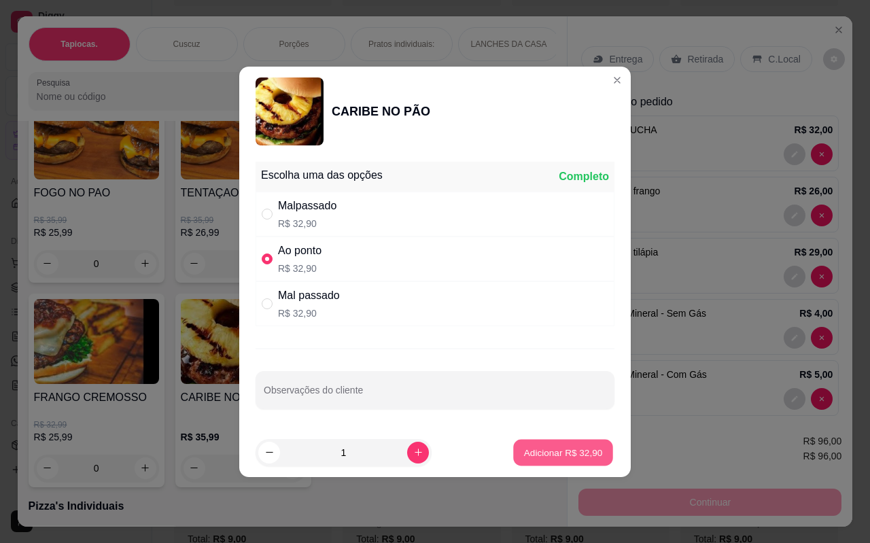
click at [556, 455] on p "Adicionar R$ 32,90" at bounding box center [563, 452] width 79 height 13
type input "1"
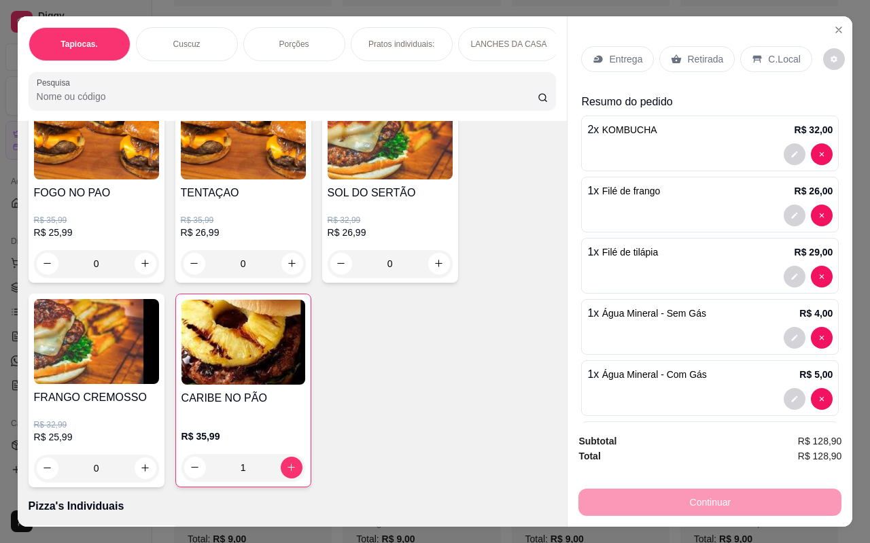
scroll to position [73, 0]
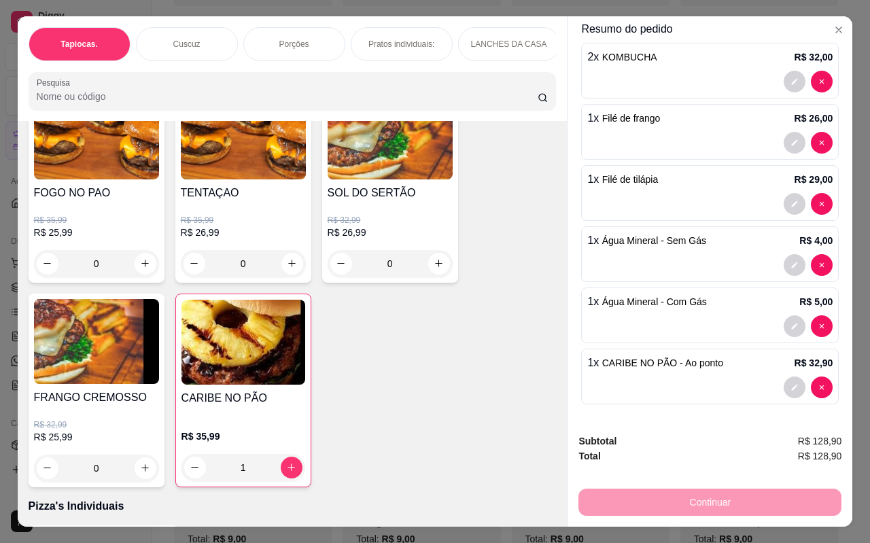
click at [701, 281] on div "Resumo do pedido 2 x KOMBUCHA R$ 32,00 1 x Filé de frango R$ 26,00 1 x Filé de …" at bounding box center [710, 215] width 258 height 389
click at [699, 279] on div "Resumo do pedido 2 x KOMBUCHA R$ 32,00 1 x Filé de frango R$ 26,00 1 x Filé de …" at bounding box center [710, 215] width 258 height 389
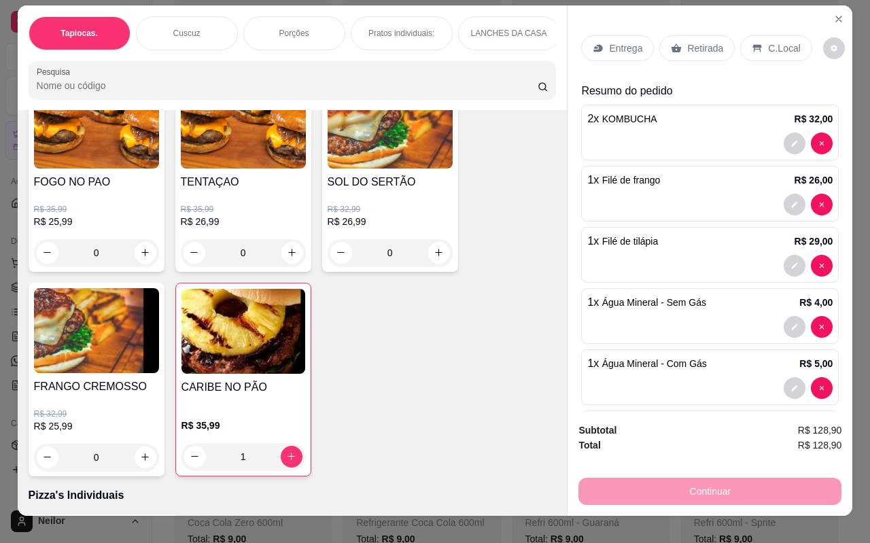
scroll to position [0, 0]
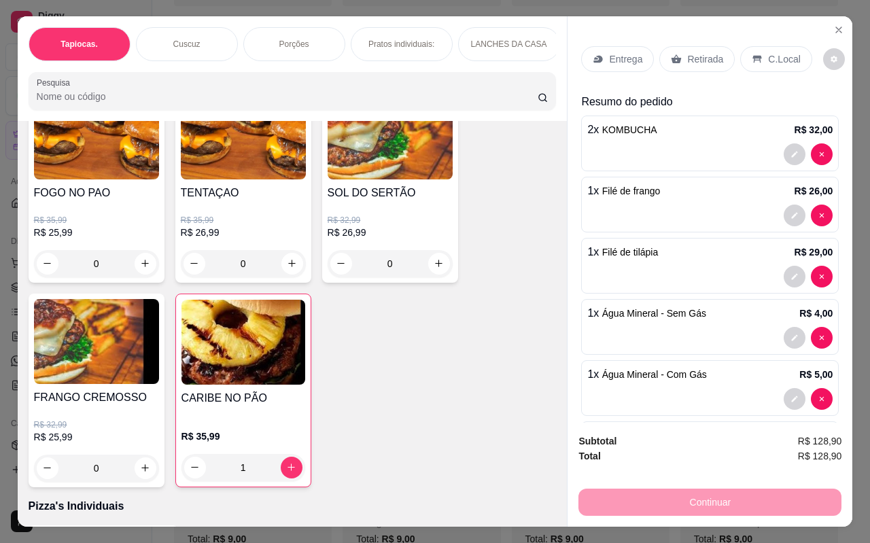
click at [773, 52] on p "C.Local" at bounding box center [784, 59] width 32 height 14
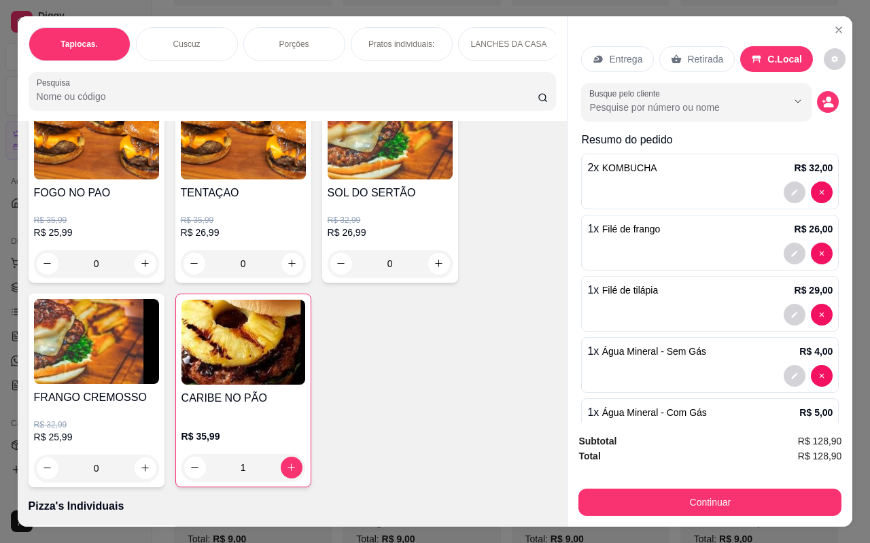
scroll to position [111, 0]
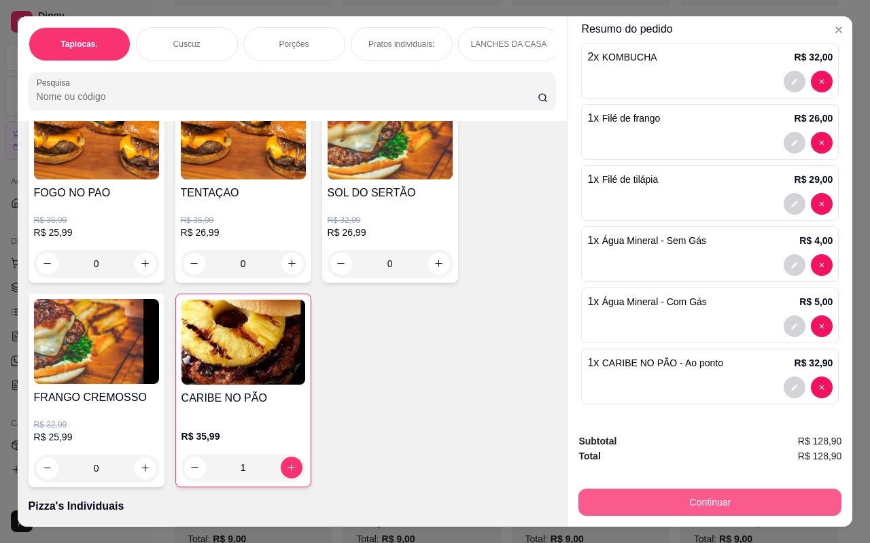
click at [709, 502] on button "Continuar" at bounding box center [709, 502] width 263 height 27
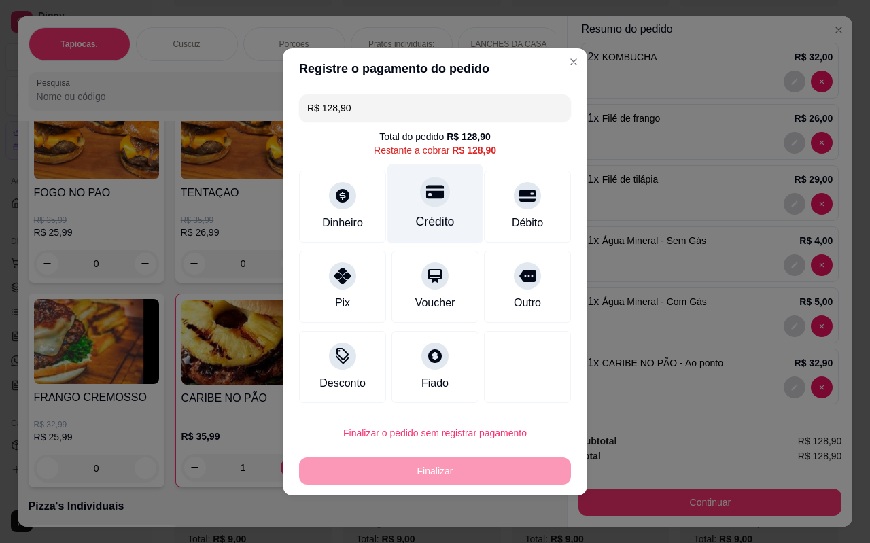
click at [434, 198] on icon at bounding box center [435, 192] width 18 height 14
type input "R$ 0,00"
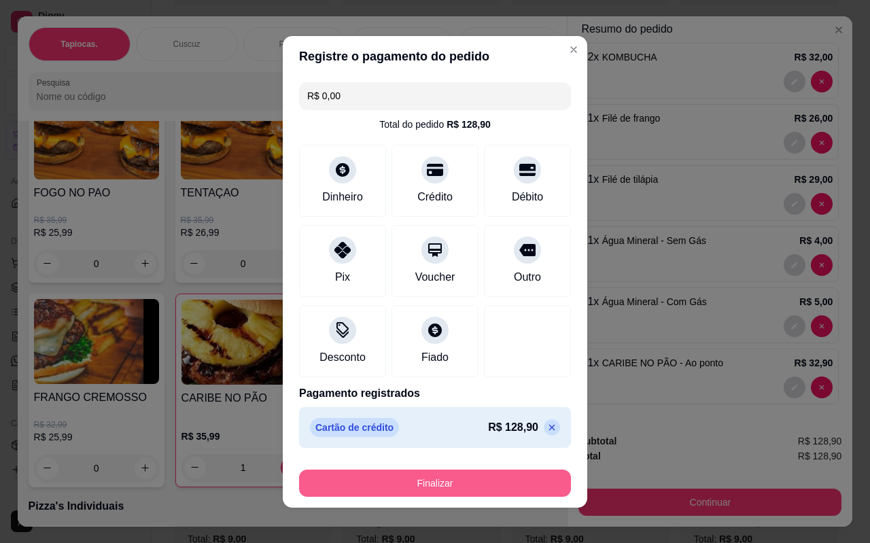
click at [452, 481] on button "Finalizar" at bounding box center [435, 483] width 272 height 27
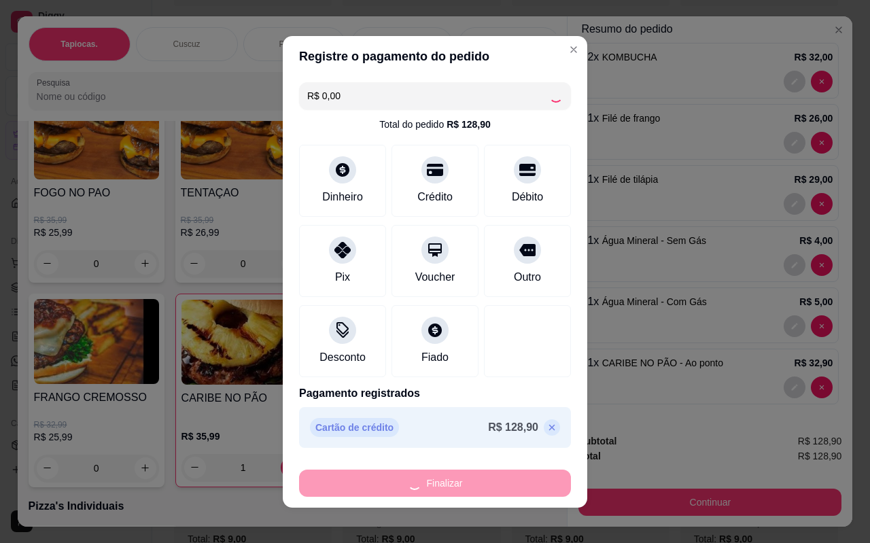
type input "0"
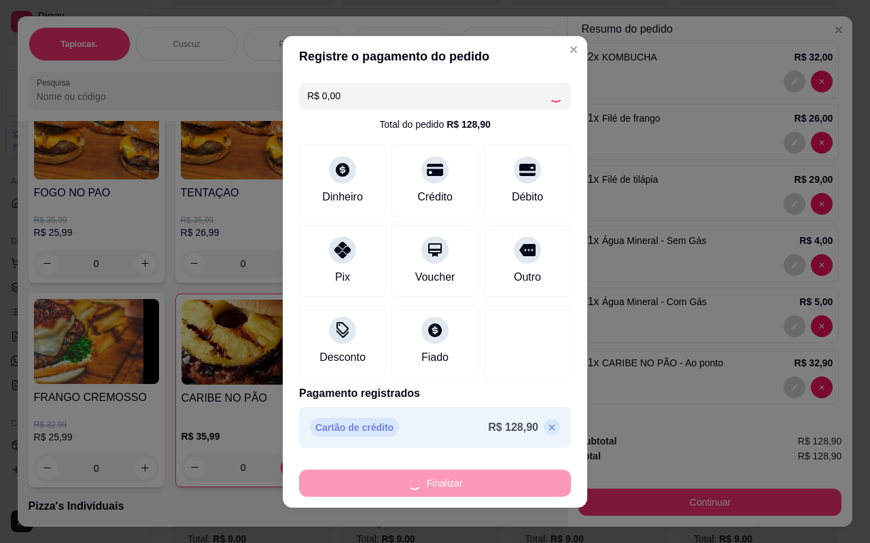
type input "-R$ 128,90"
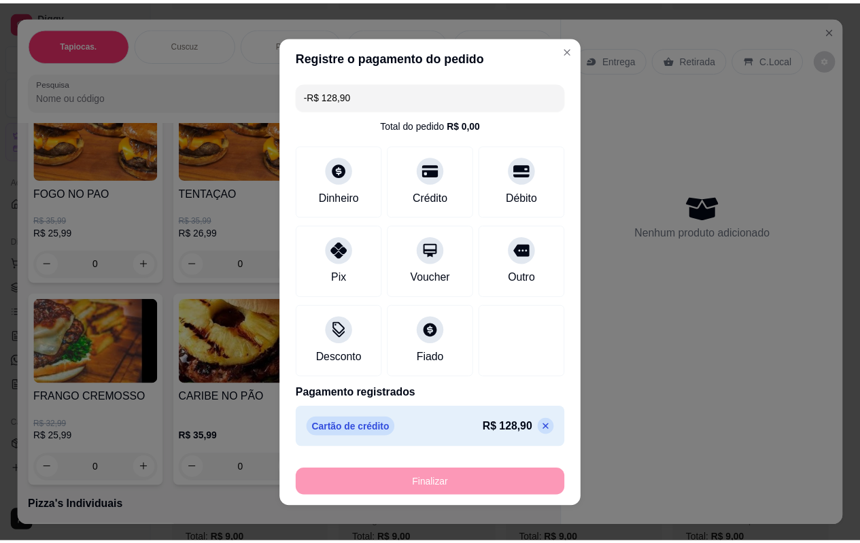
scroll to position [0, 0]
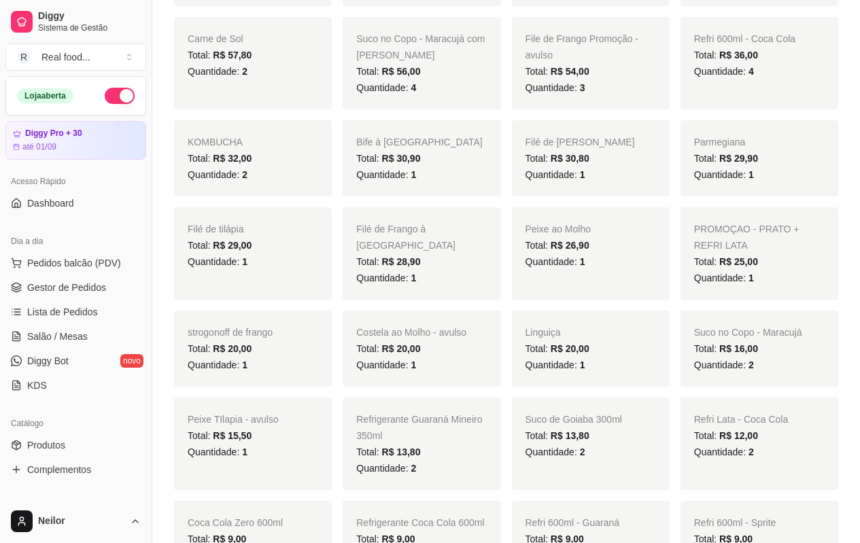
click at [585, 302] on div "Bife Acebolado Total: R$ 259,00 Quantidade: 10 Bife acebolado Total: R$ 175,92 …" at bounding box center [506, 158] width 664 height 837
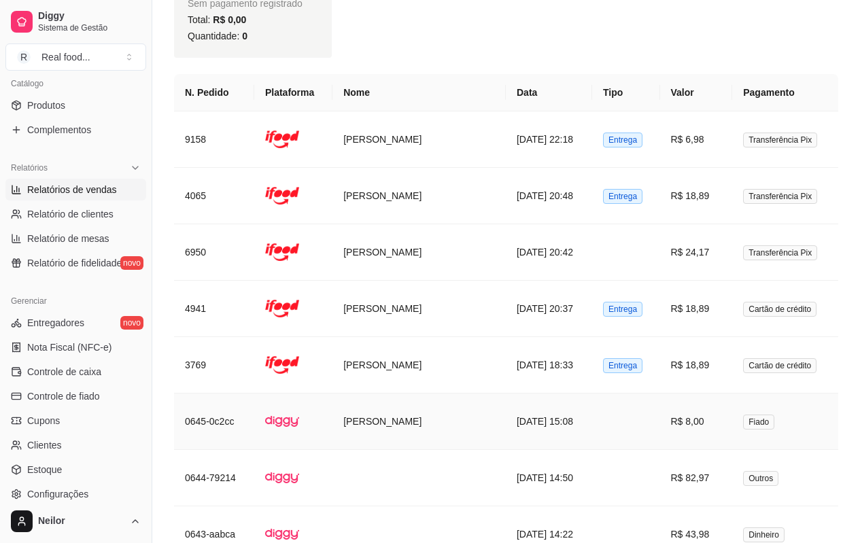
scroll to position [1527, 0]
